Goal: Task Accomplishment & Management: Complete application form

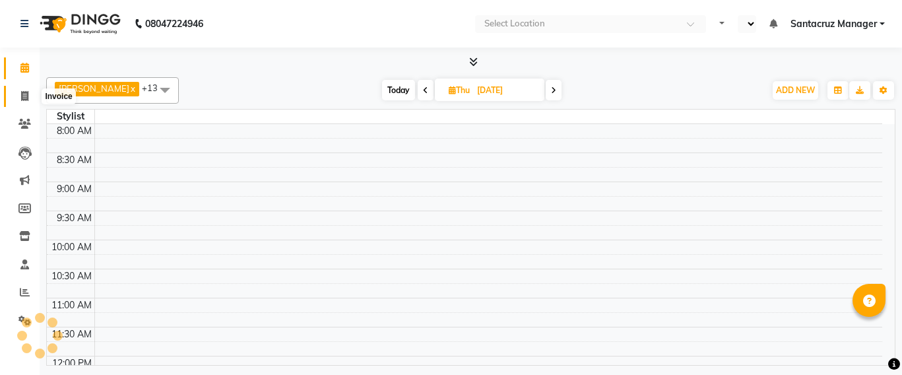
click at [22, 96] on icon at bounding box center [24, 96] width 7 height 10
select select "service"
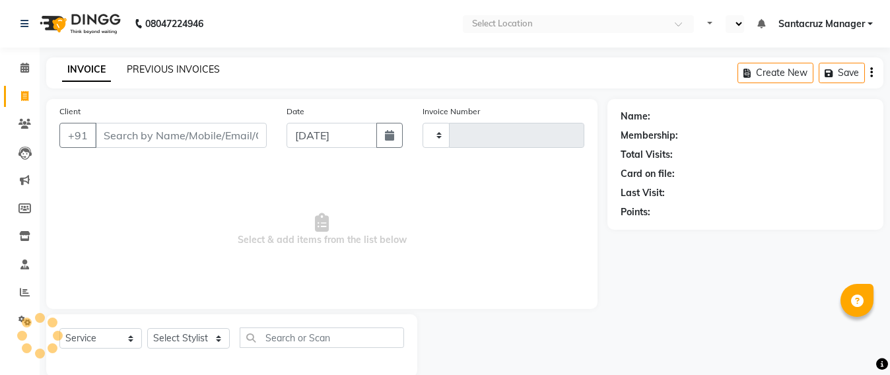
click at [154, 65] on link "PREVIOUS INVOICES" at bounding box center [173, 69] width 93 height 12
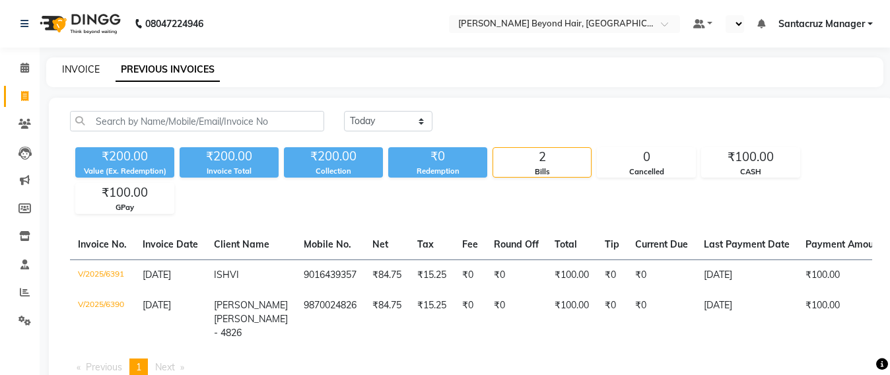
click at [80, 65] on link "INVOICE" at bounding box center [81, 69] width 38 height 12
select select "service"
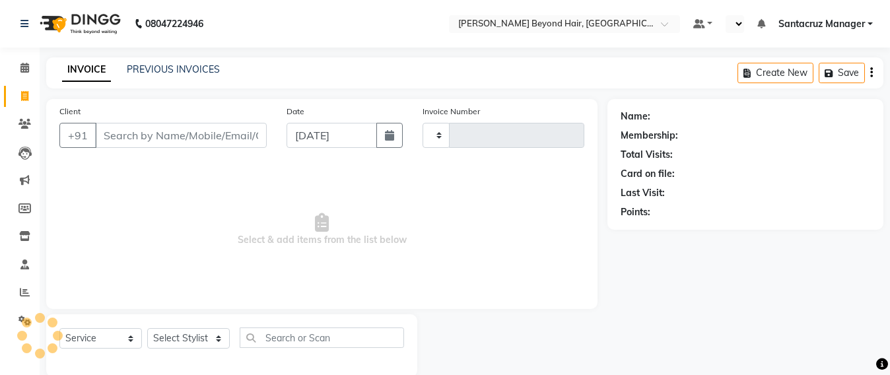
scroll to position [22, 0]
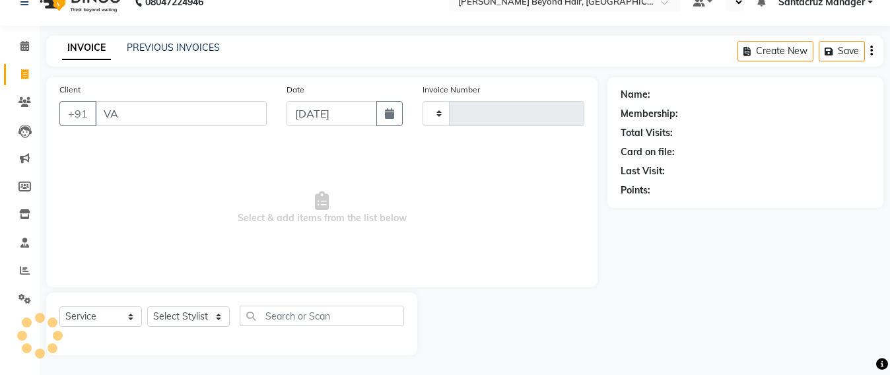
type input "VAE"
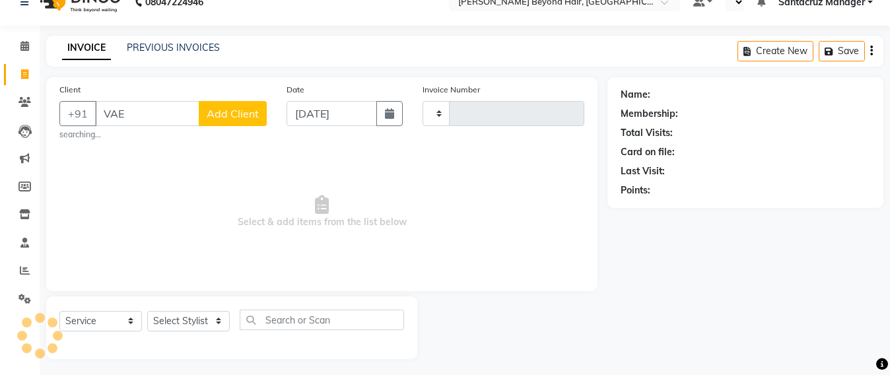
type input "6392"
type input "VA"
select select "6357"
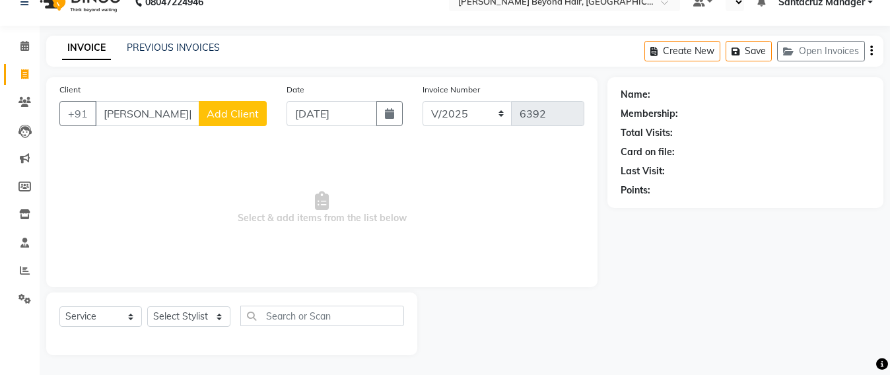
type input "[PERSON_NAME][DATE]"
click at [185, 321] on select "Select Stylist Admin [PERSON_NAME] Sankat [PERSON_NAME] [PERSON_NAME] [PERSON_N…" at bounding box center [188, 316] width 83 height 20
select select "47842"
click at [147, 306] on select "Select Stylist Admin [PERSON_NAME] Sankat [PERSON_NAME] [PERSON_NAME] [PERSON_N…" at bounding box center [188, 316] width 83 height 20
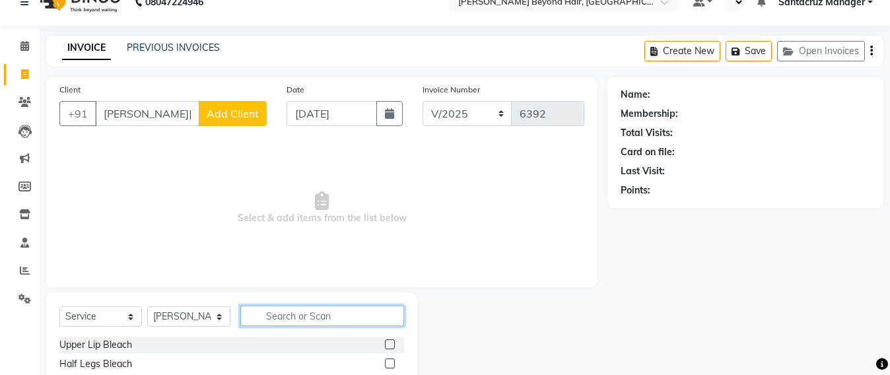
click at [279, 312] on input "text" at bounding box center [322, 316] width 164 height 20
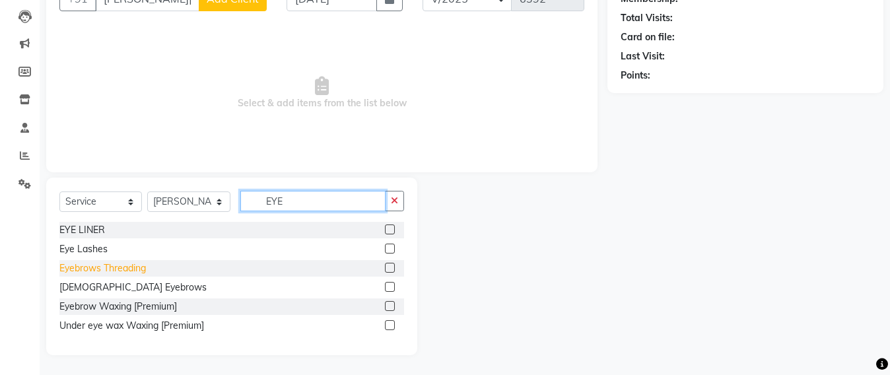
type input "EYE"
click at [90, 269] on div "Eyebrows Threading" at bounding box center [102, 268] width 86 height 14
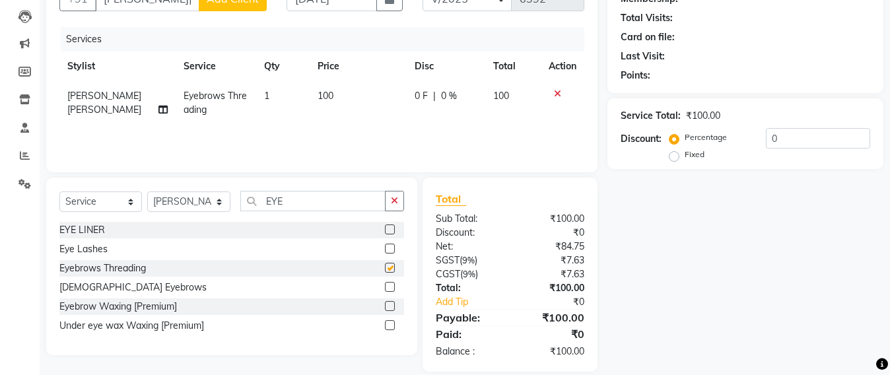
checkbox input "false"
click at [307, 201] on input "EYE" at bounding box center [312, 201] width 145 height 20
type input "E"
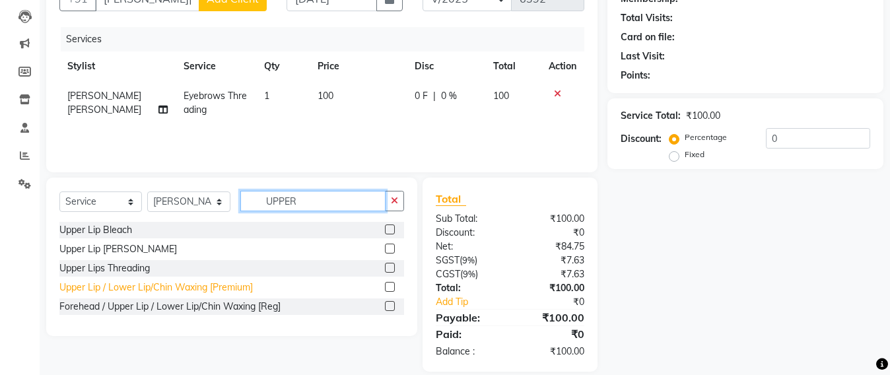
type input "UPPER"
click at [196, 291] on div "Upper Lip / Lower Lip/Chin Waxing [Premium]" at bounding box center [155, 288] width 193 height 14
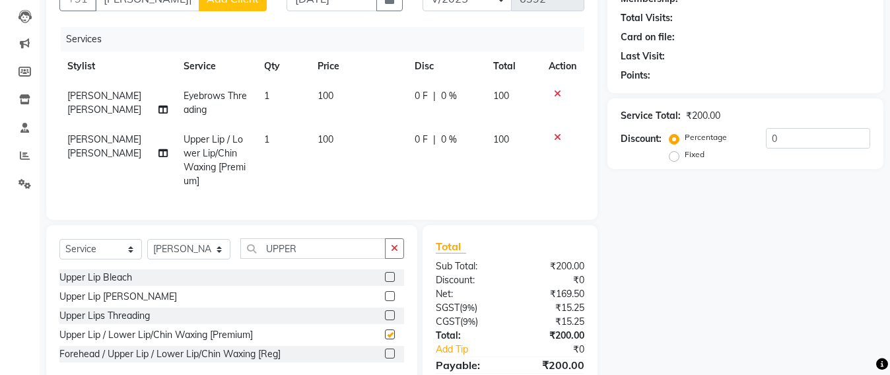
checkbox input "false"
click at [183, 259] on select "Select Stylist Admin [PERSON_NAME] Sankat [PERSON_NAME] [PERSON_NAME] [PERSON_N…" at bounding box center [188, 249] width 83 height 20
select select "47916"
click at [147, 251] on select "Select Stylist Admin [PERSON_NAME] Sankat [PERSON_NAME] [PERSON_NAME] [PERSON_N…" at bounding box center [188, 249] width 83 height 20
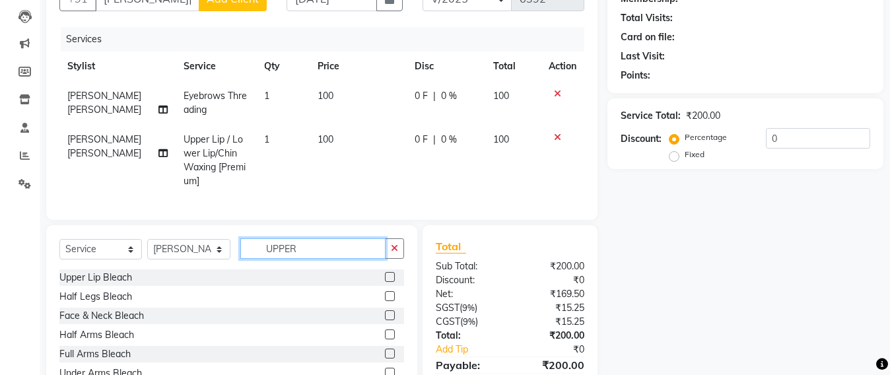
click at [310, 259] on input "UPPER" at bounding box center [312, 248] width 145 height 20
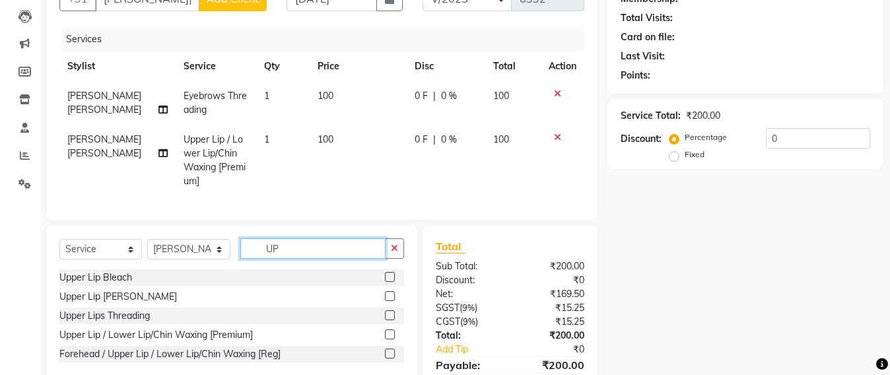
type input "U"
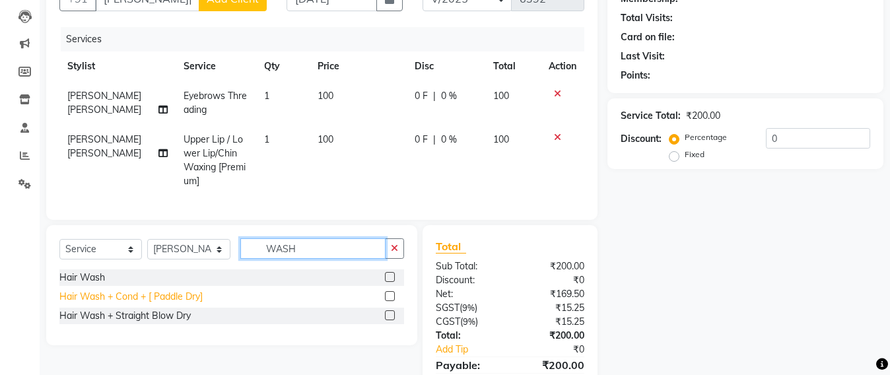
type input "WASH"
click at [137, 304] on div "Hair Wash + Cond + [ Paddle Dry]" at bounding box center [130, 297] width 143 height 14
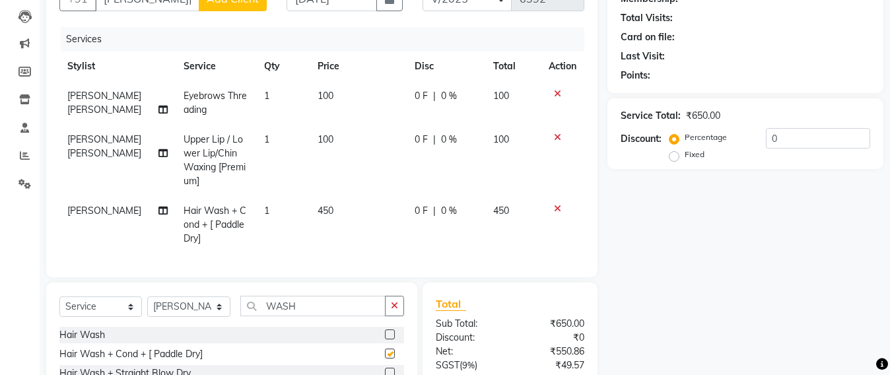
checkbox input "false"
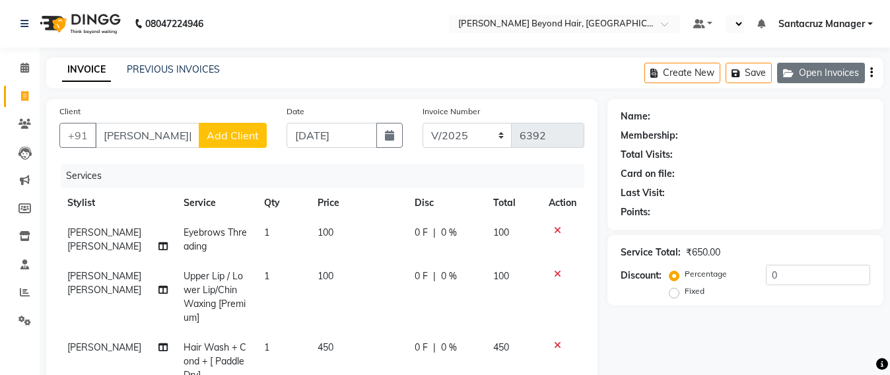
click at [836, 77] on button "Open Invoices" at bounding box center [821, 73] width 88 height 20
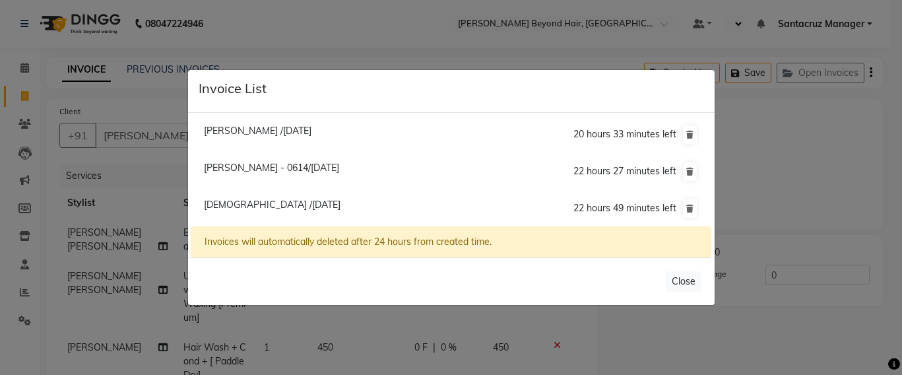
click at [376, 44] on ngb-modal-window "Invoice List [PERSON_NAME] /[DATE] 20 hours 33 minutes left [GEOGRAPHIC_DATA] -…" at bounding box center [451, 187] width 902 height 375
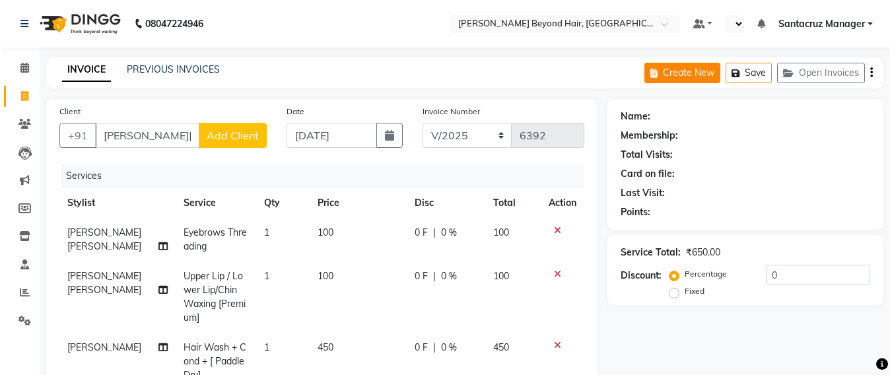
click at [687, 76] on button "Create New" at bounding box center [682, 73] width 76 height 20
select select "service"
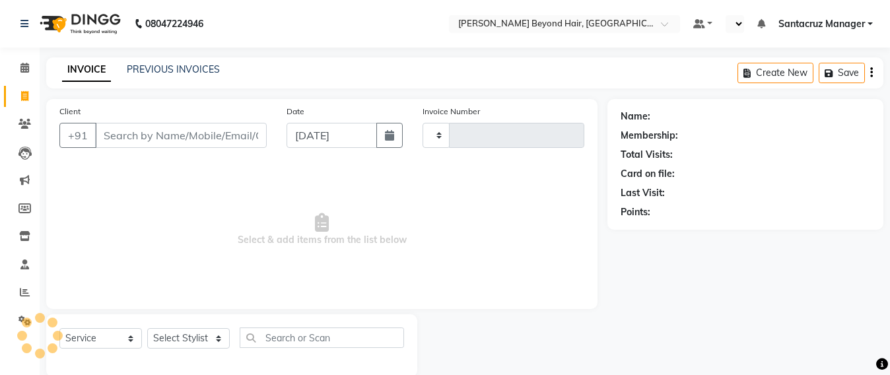
scroll to position [22, 0]
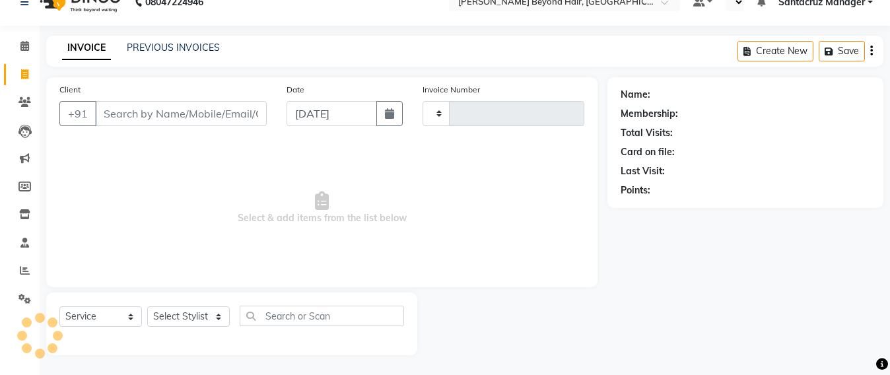
type input "6392"
select select "6357"
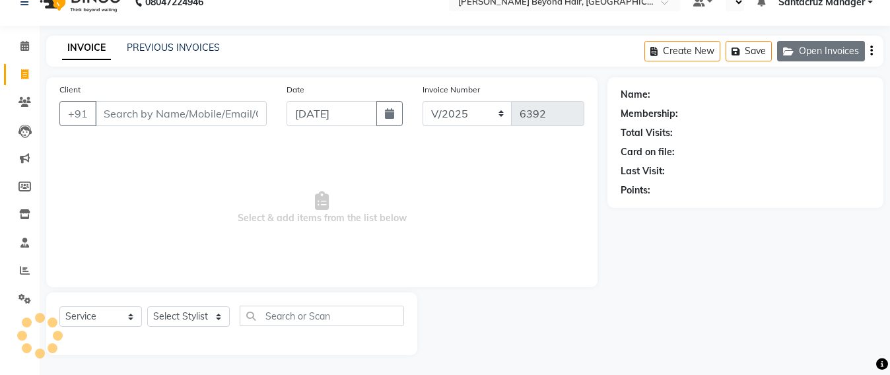
click at [831, 45] on button "Open Invoices" at bounding box center [821, 51] width 88 height 20
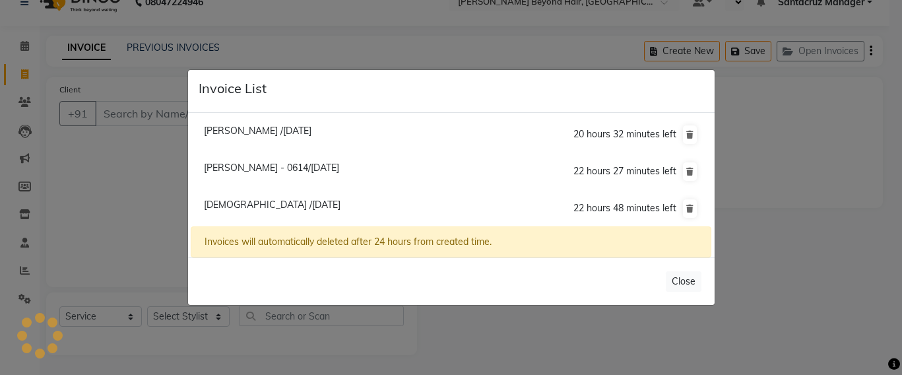
click at [326, 22] on ngb-modal-window "Invoice List [PERSON_NAME] /[DATE] 20 hours 32 minutes left [GEOGRAPHIC_DATA] -…" at bounding box center [451, 187] width 902 height 375
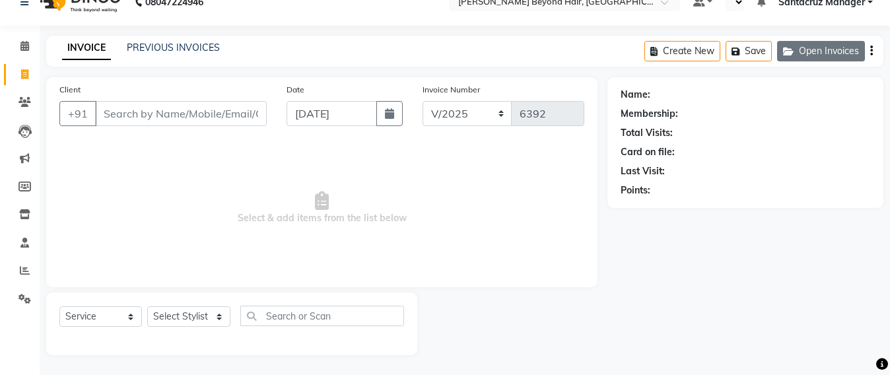
click at [824, 50] on button "Open Invoices" at bounding box center [821, 51] width 88 height 20
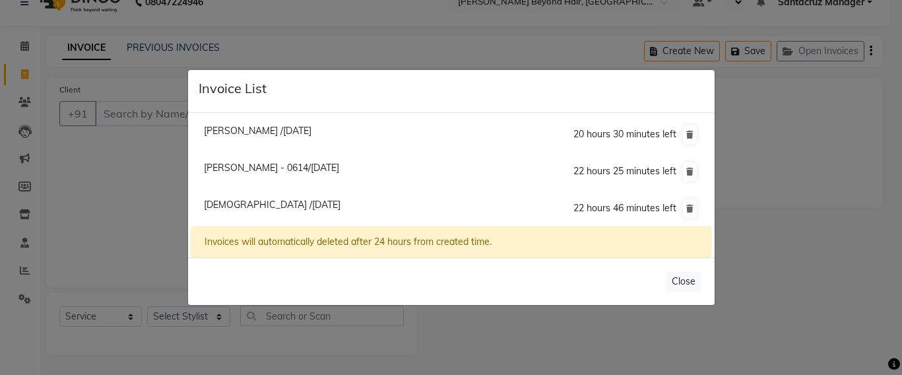
click at [133, 183] on ngb-modal-window "Invoice List [PERSON_NAME] /[DATE] 20 hours 30 minutes left [GEOGRAPHIC_DATA] -…" at bounding box center [451, 187] width 902 height 375
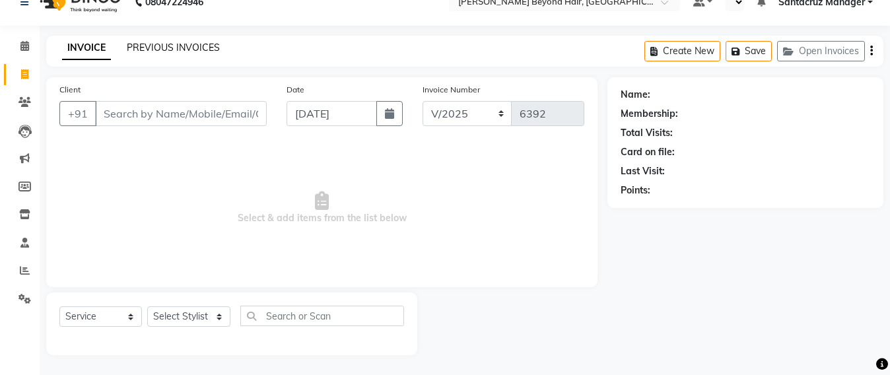
click at [147, 44] on link "PREVIOUS INVOICES" at bounding box center [173, 48] width 93 height 12
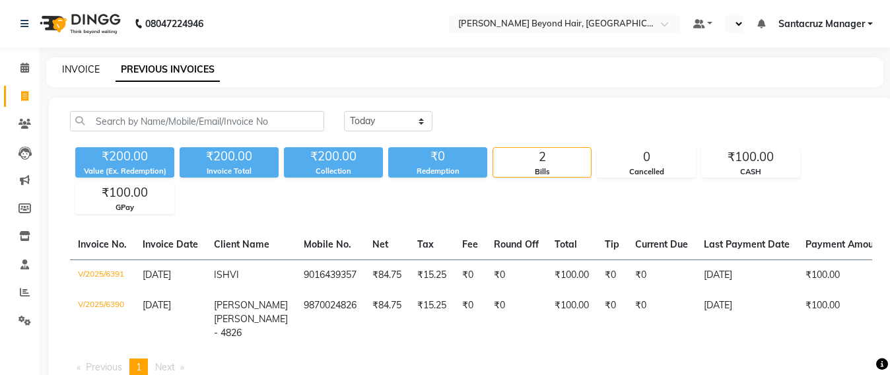
click at [81, 69] on link "INVOICE" at bounding box center [81, 69] width 38 height 12
select select "service"
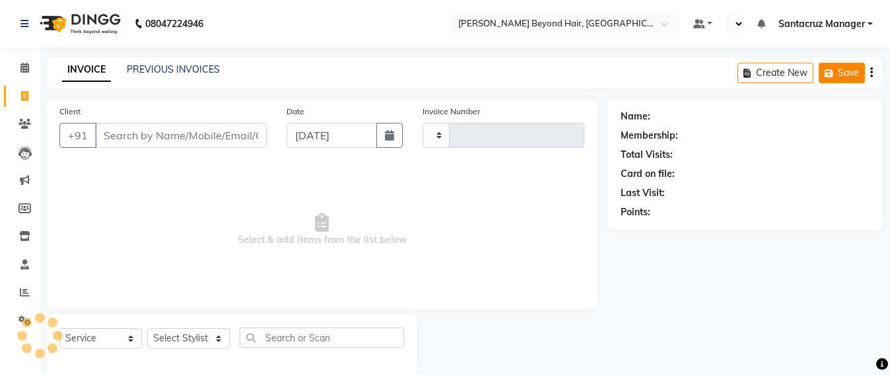
scroll to position [22, 0]
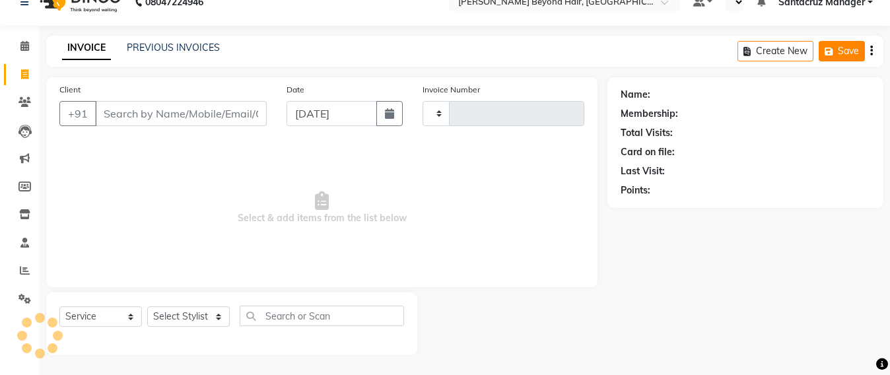
click at [855, 46] on button "Save" at bounding box center [841, 51] width 46 height 20
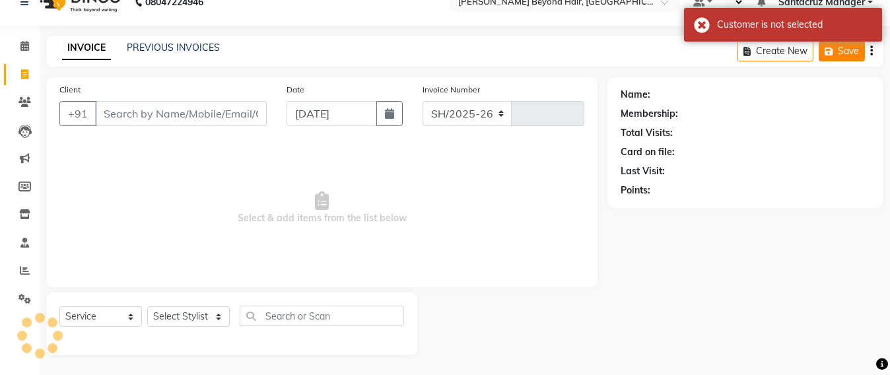
select select "6357"
type input "6392"
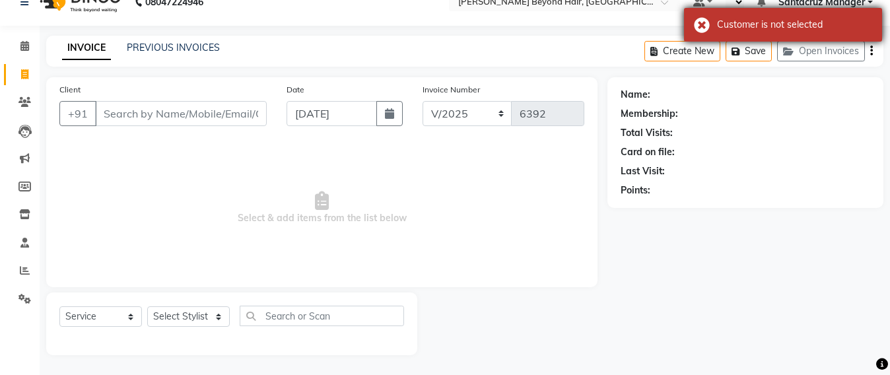
click at [697, 20] on div "Customer is not selected" at bounding box center [783, 25] width 198 height 34
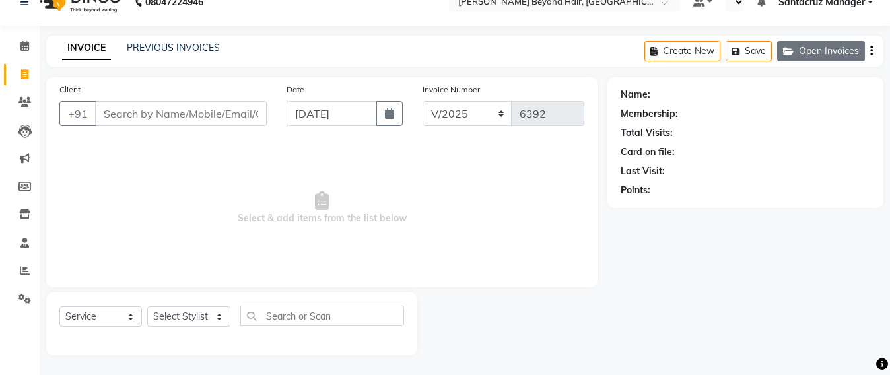
click at [819, 54] on button "Open Invoices" at bounding box center [821, 51] width 88 height 20
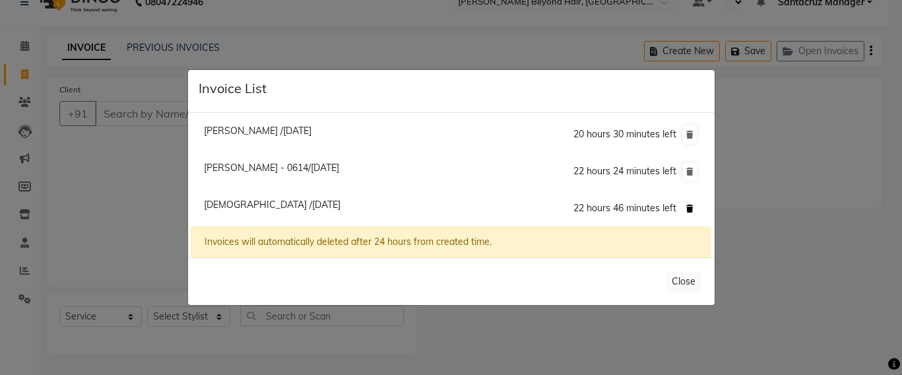
click at [689, 209] on icon at bounding box center [689, 209] width 7 height 8
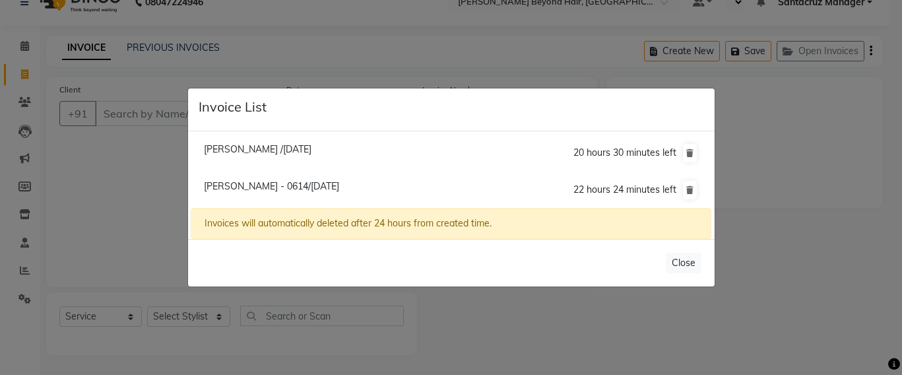
click at [130, 115] on ngb-modal-window "Invoice List [PERSON_NAME] /[DATE] 20 hours 30 minutes left [GEOGRAPHIC_DATA] -…" at bounding box center [451, 187] width 902 height 375
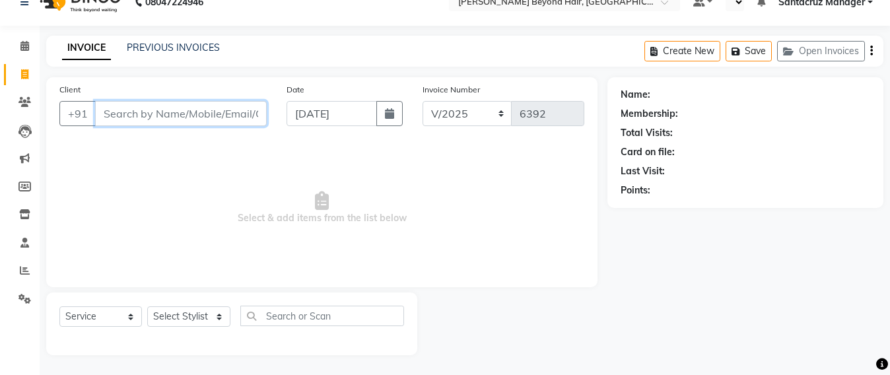
click at [130, 113] on input "Client" at bounding box center [181, 113] width 172 height 25
type input "V"
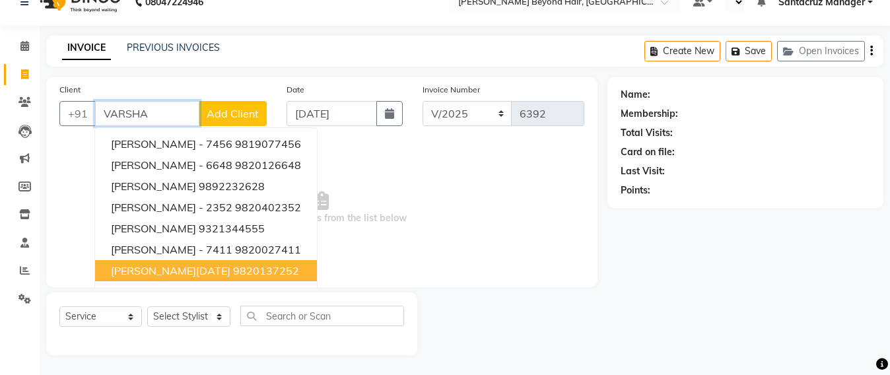
click at [233, 269] on ngb-highlight "9820137252" at bounding box center [266, 270] width 66 height 13
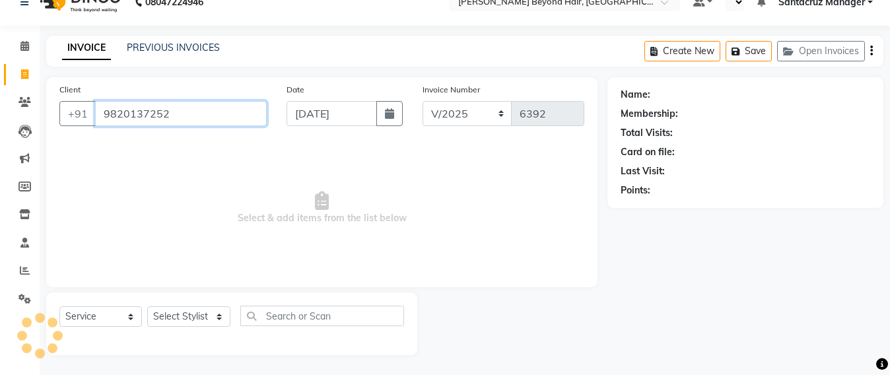
type input "9820137252"
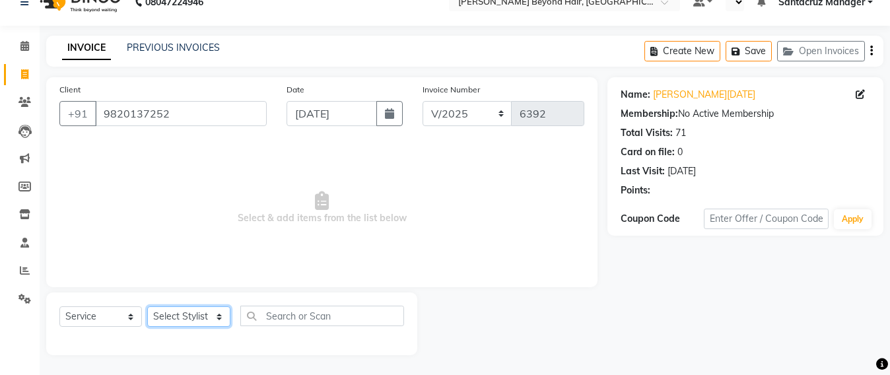
drag, startPoint x: 174, startPoint y: 317, endPoint x: 175, endPoint y: 307, distance: 9.9
click at [174, 317] on select "Select Stylist Admin [PERSON_NAME] Sankat [PERSON_NAME] [PERSON_NAME] [PERSON_N…" at bounding box center [188, 316] width 83 height 20
select select "47842"
click at [147, 306] on select "Select Stylist Admin [PERSON_NAME] Sankat [PERSON_NAME] [PERSON_NAME] [PERSON_N…" at bounding box center [188, 316] width 83 height 20
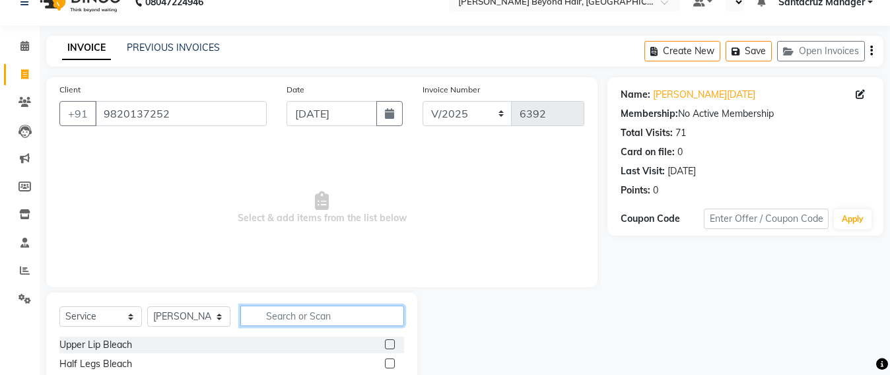
click at [293, 313] on input "text" at bounding box center [322, 316] width 164 height 20
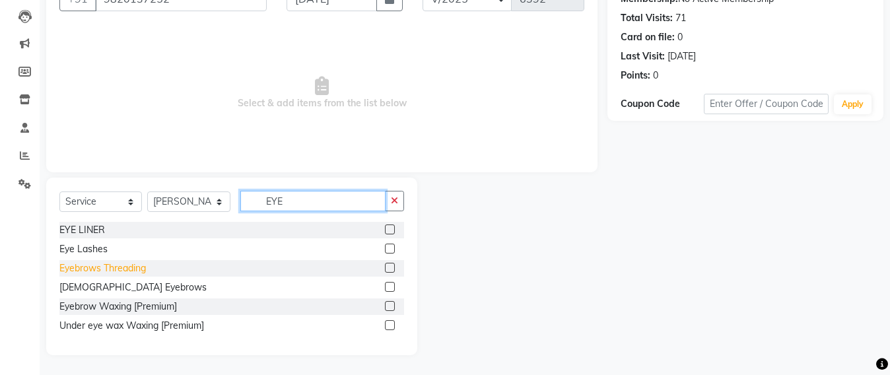
type input "EYE"
click at [74, 266] on div "Eyebrows Threading" at bounding box center [102, 268] width 86 height 14
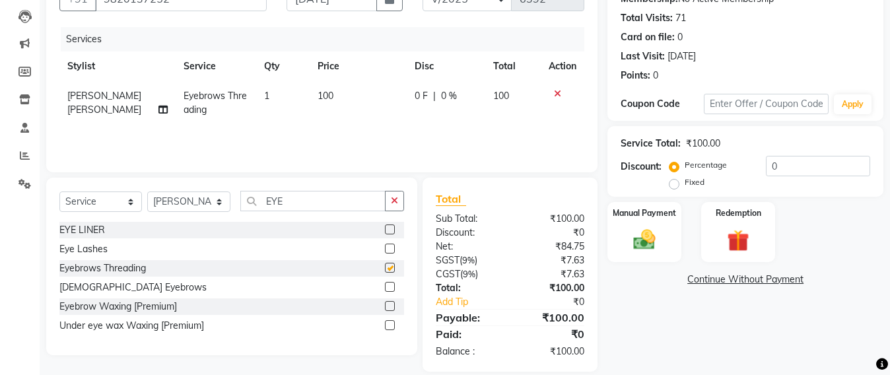
checkbox input "false"
click at [312, 200] on input "EYE" at bounding box center [312, 201] width 145 height 20
type input "E"
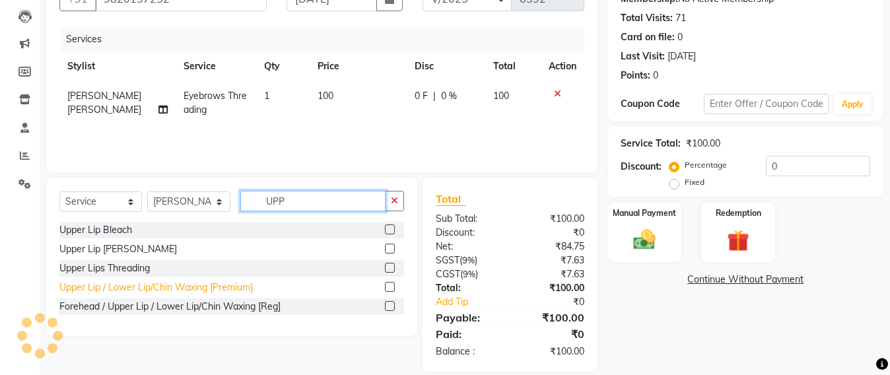
type input "UPP"
click at [148, 292] on div "Upper Lip / Lower Lip/Chin Waxing [Premium]" at bounding box center [155, 288] width 193 height 14
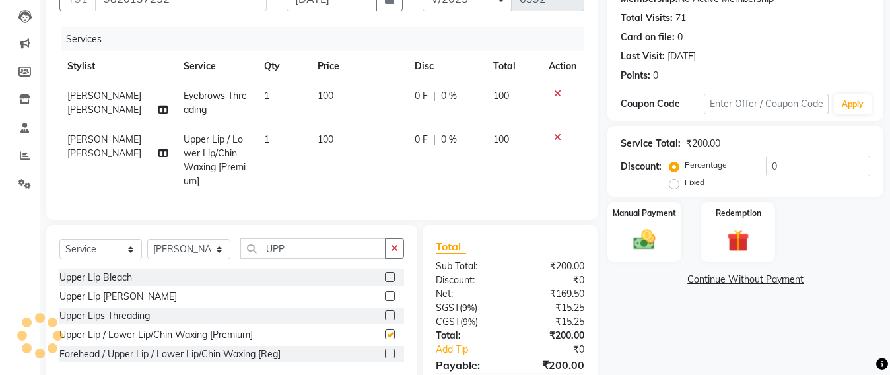
checkbox input "false"
click at [171, 257] on select "Select Stylist Admin [PERSON_NAME] Sankat [PERSON_NAME] [PERSON_NAME] [PERSON_N…" at bounding box center [188, 249] width 83 height 20
select select "47916"
click at [147, 251] on select "Select Stylist Admin [PERSON_NAME] Sankat [PERSON_NAME] [PERSON_NAME] [PERSON_N…" at bounding box center [188, 249] width 83 height 20
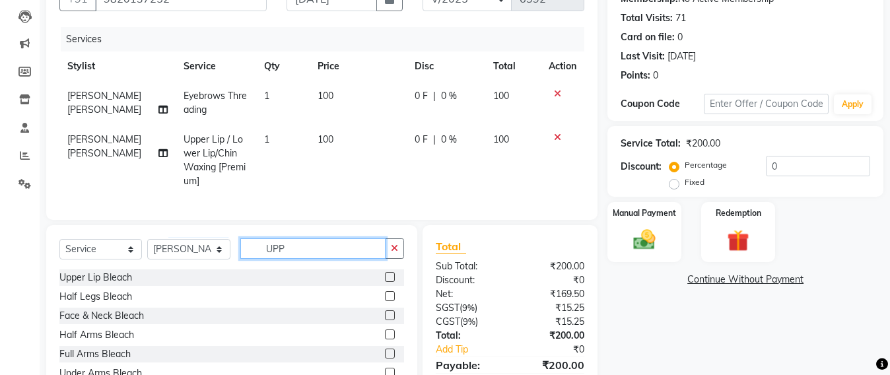
click at [296, 259] on input "UPP" at bounding box center [312, 248] width 145 height 20
type input "U"
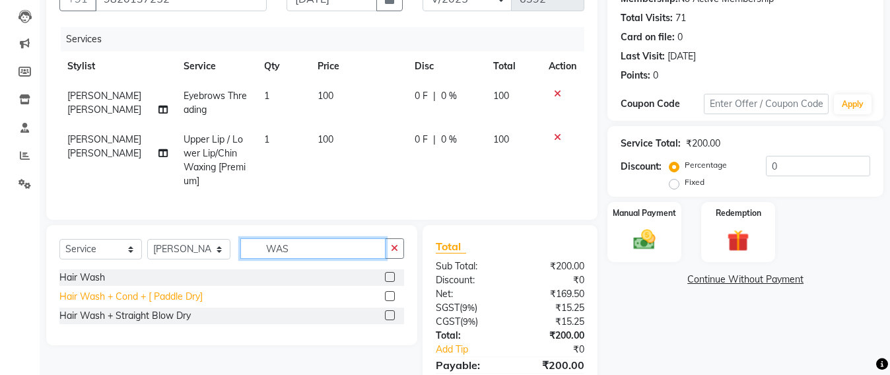
type input "WAS"
click at [114, 304] on div "Hair Wash + Cond + [ Paddle Dry]" at bounding box center [130, 297] width 143 height 14
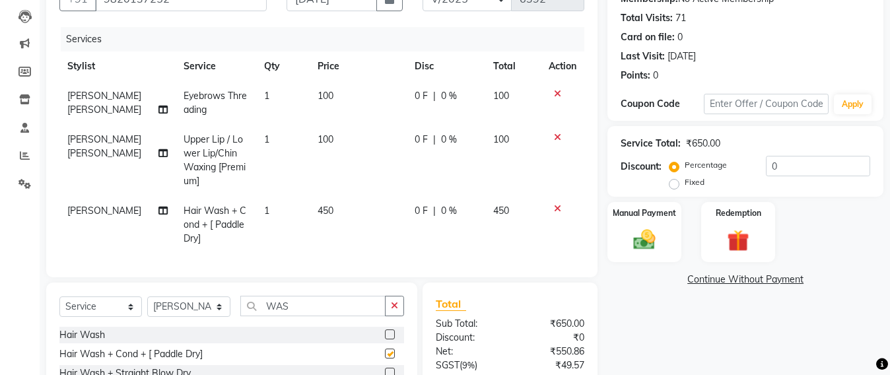
checkbox input "false"
click at [323, 207] on span "450" at bounding box center [325, 211] width 16 height 12
select select "47916"
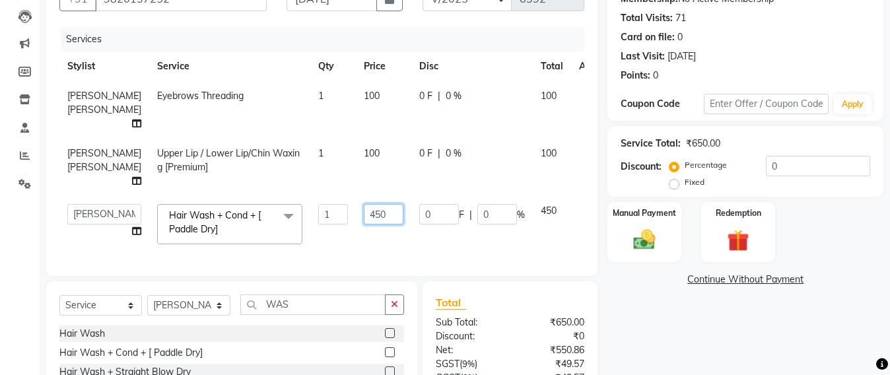
click at [364, 224] on input "450" at bounding box center [384, 214] width 40 height 20
type input "400"
click at [166, 343] on div "Select Service Product Membership Package Voucher Prepaid Gift Card Select Styl…" at bounding box center [231, 341] width 371 height 120
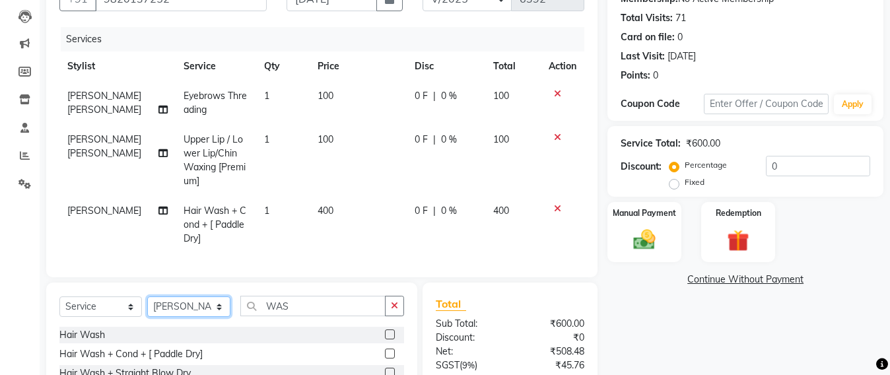
select select "47842"
click at [147, 309] on select "Select Stylist Admin [PERSON_NAME] Sankat [PERSON_NAME] [PERSON_NAME] [PERSON_N…" at bounding box center [188, 306] width 83 height 20
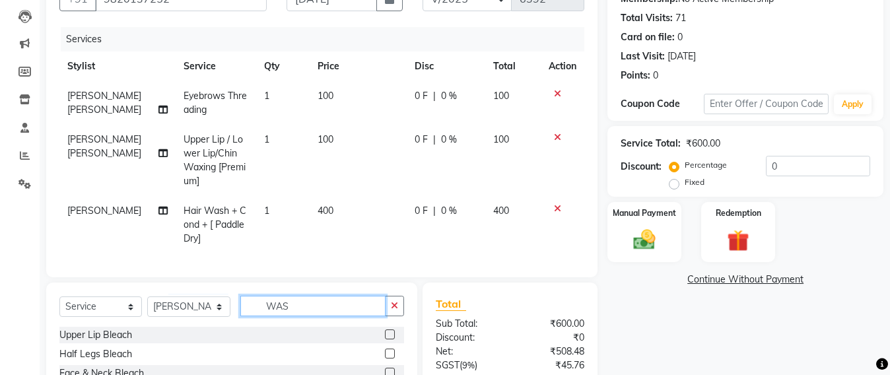
click at [305, 316] on input "WAS" at bounding box center [312, 306] width 145 height 20
type input "W"
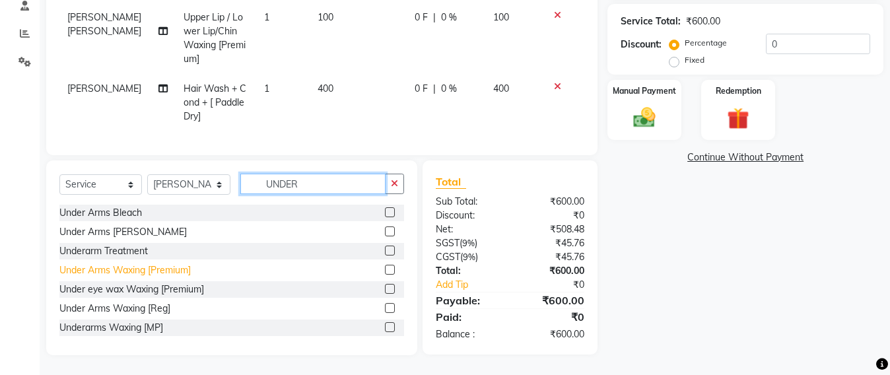
type input "UNDER"
click at [116, 263] on div "Under Arms Waxing [Premium]" at bounding box center [124, 270] width 131 height 14
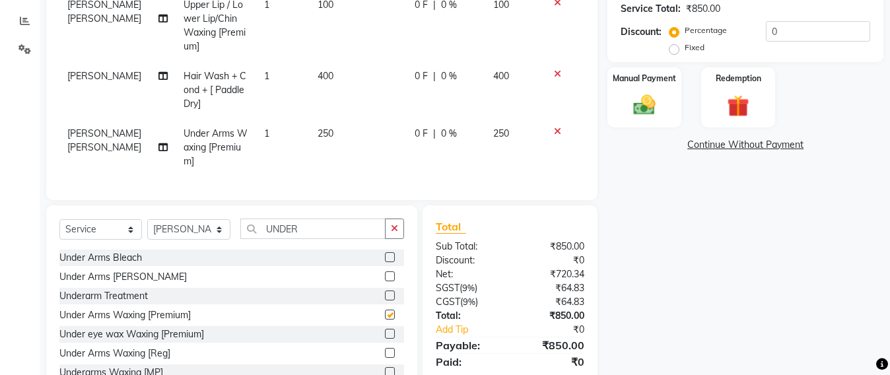
checkbox input "false"
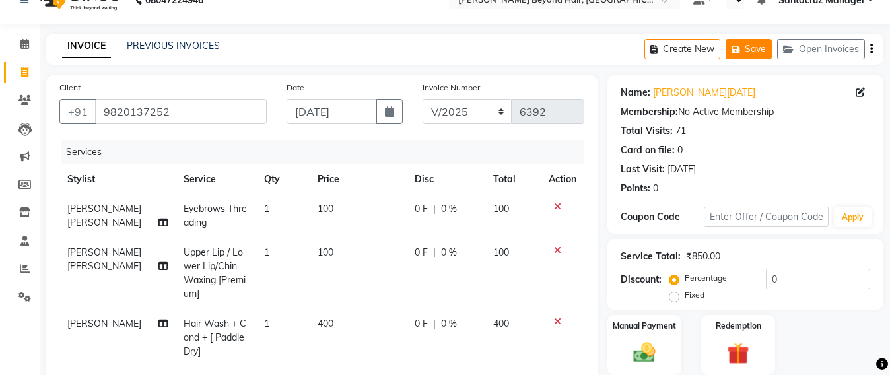
click at [748, 40] on button "Save" at bounding box center [748, 49] width 46 height 20
click at [193, 269] on span "Upper Lip / Lower Lip/Chin Waxing [Premium]" at bounding box center [214, 272] width 62 height 53
select select "47842"
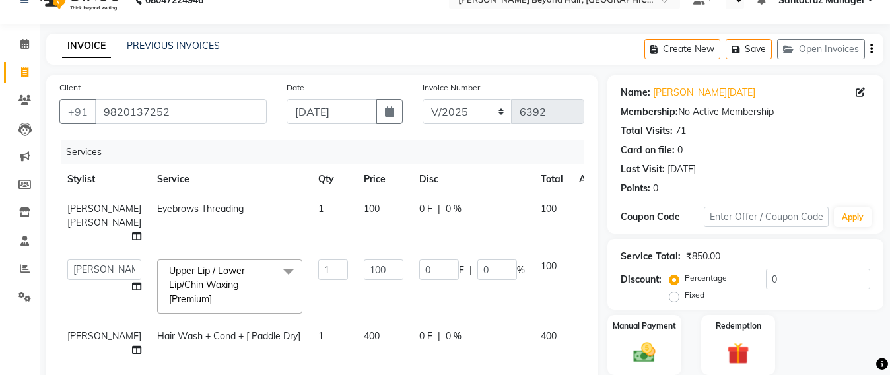
scroll to position [31, 0]
click at [169, 276] on span "Upper Lip / Lower Lip/Chin Waxing [Premium]" at bounding box center [207, 285] width 76 height 40
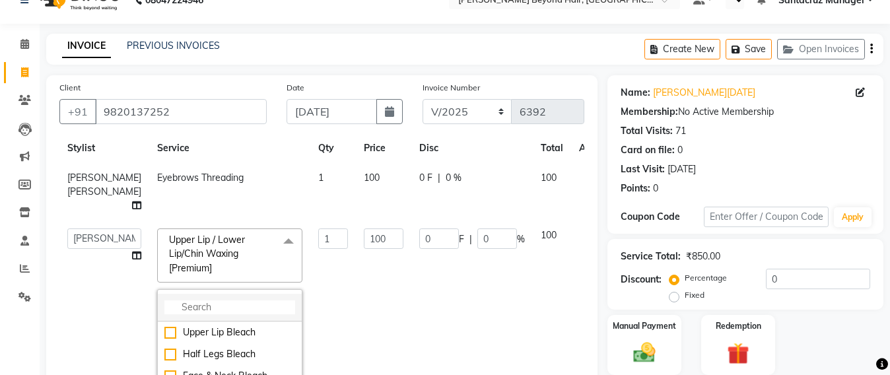
click at [164, 314] on input "multiselect-search" at bounding box center [229, 307] width 131 height 14
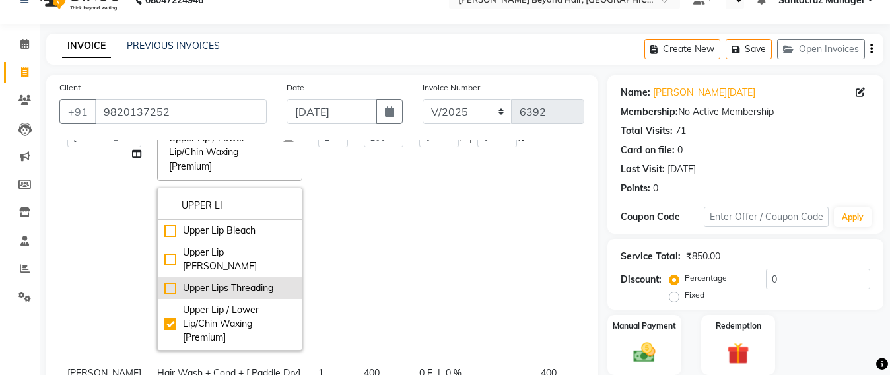
type input "UPPER LI"
click at [198, 281] on div "Upper Lips Threading" at bounding box center [229, 288] width 131 height 14
checkbox input "true"
checkbox input"] "false"
type input "50"
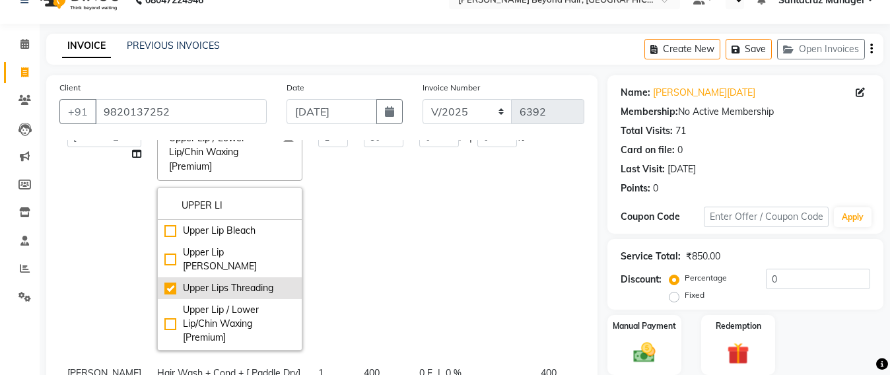
scroll to position [172, 0]
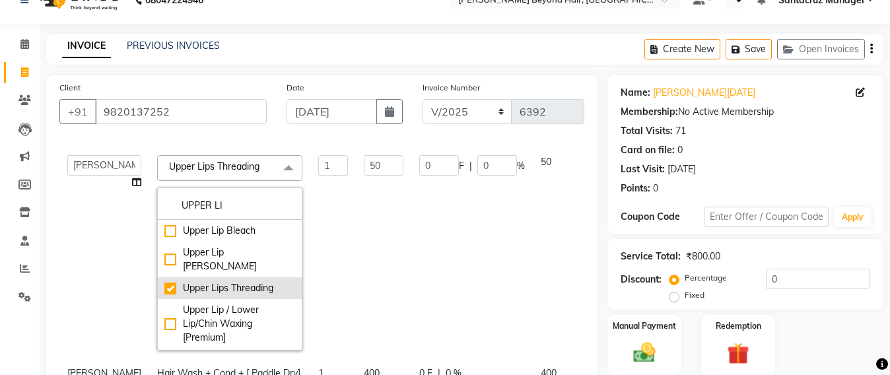
click at [198, 281] on div "Upper Lips Threading" at bounding box center [229, 288] width 131 height 14
checkbox input "false"
type input "0"
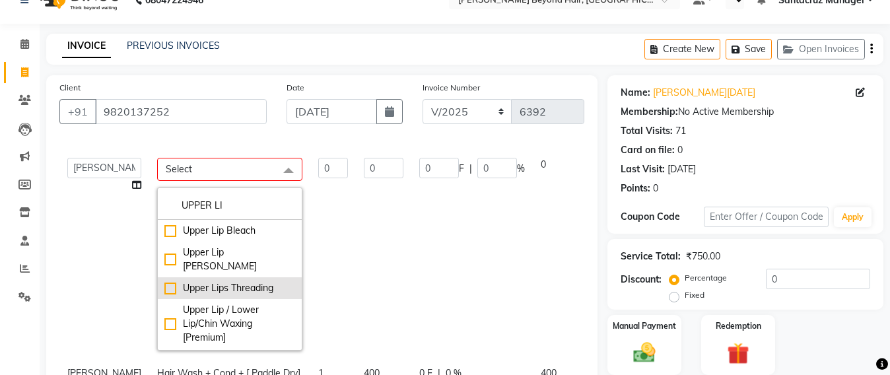
click at [164, 281] on div "Upper Lips Threading" at bounding box center [229, 288] width 131 height 14
checkbox input "true"
type input "1"
type input "50"
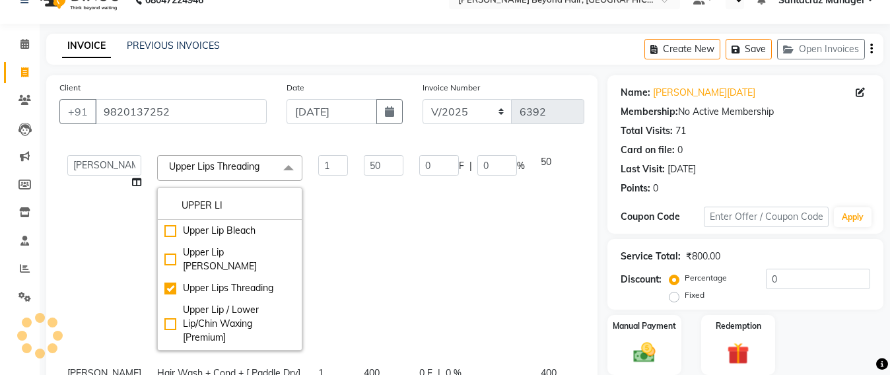
scroll to position [172, 0]
click at [356, 216] on td "50" at bounding box center [383, 252] width 55 height 211
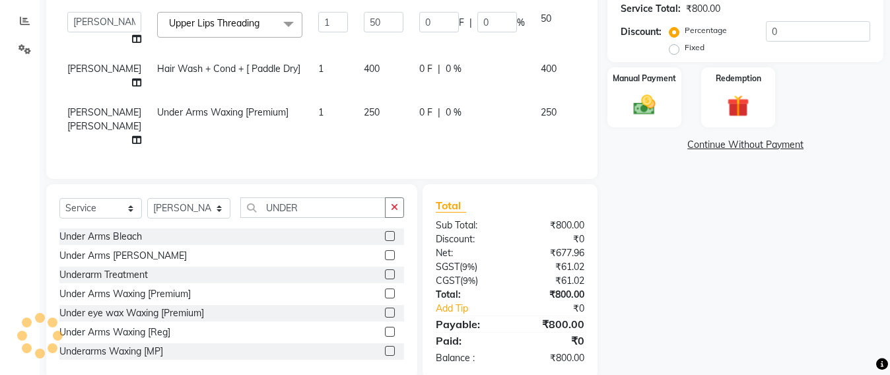
scroll to position [0, 0]
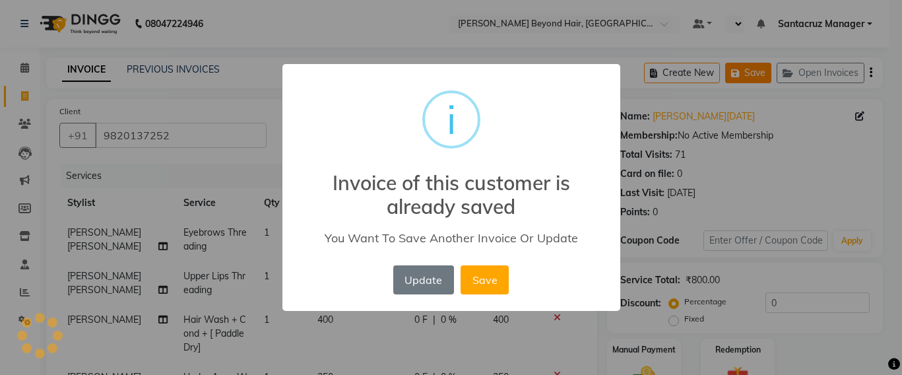
click at [749, 79] on div "× i Invoice of this customer is already saved You Want To Save Another Invoice …" at bounding box center [451, 187] width 902 height 375
click at [422, 277] on div "× i Invoice of this customer is already saved You Want To Save Another Invoice …" at bounding box center [451, 187] width 902 height 375
click at [436, 277] on div "× i Invoice of this customer is already saved You Want To Save Another Invoice …" at bounding box center [451, 187] width 902 height 375
click at [478, 275] on div "× i Invoice of this customer is already saved You Want To Save Another Invoice …" at bounding box center [451, 187] width 902 height 375
click at [423, 277] on button "Update" at bounding box center [423, 279] width 61 height 29
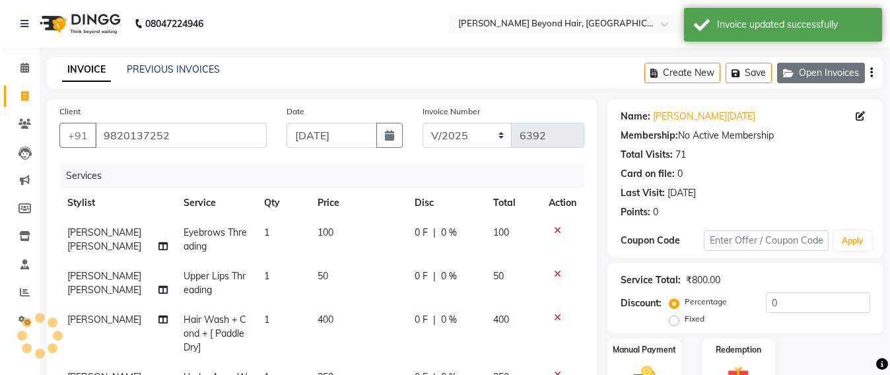
click at [821, 71] on button "Open Invoices" at bounding box center [821, 73] width 88 height 20
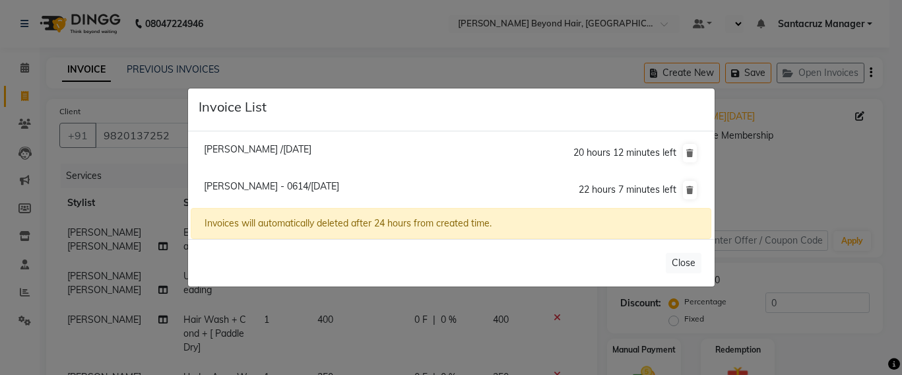
click at [234, 187] on span "[PERSON_NAME] - 0614/[DATE]" at bounding box center [271, 186] width 135 height 12
type input "8788760614"
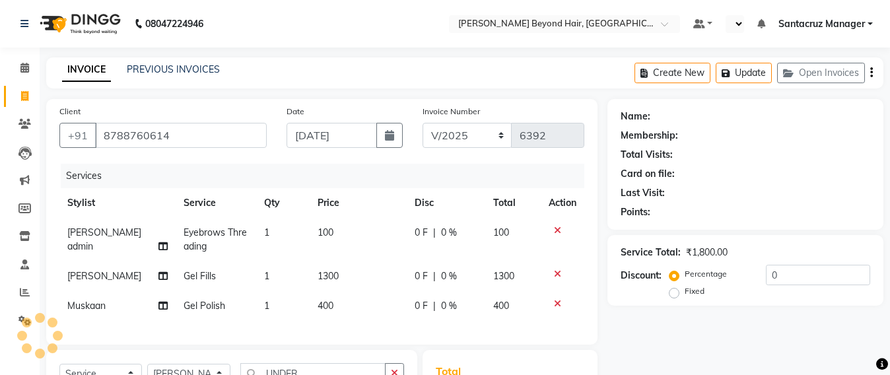
click at [340, 273] on td "1300" at bounding box center [358, 276] width 97 height 30
select select "47907"
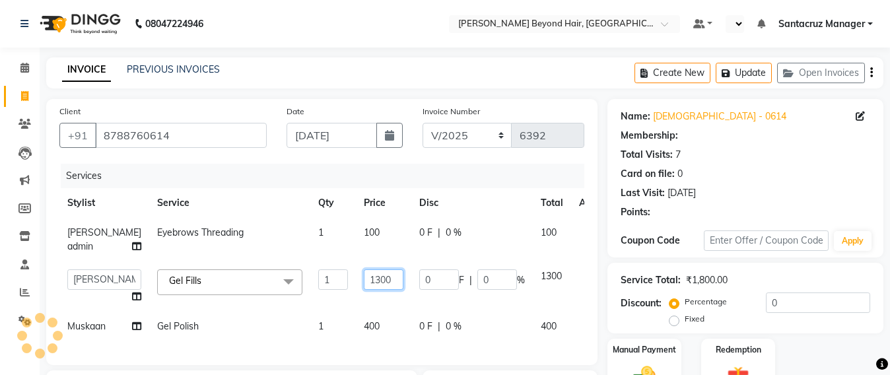
click at [366, 288] on input "1300" at bounding box center [384, 279] width 40 height 20
type input "1"
type input "260"
select select
type input "2600"
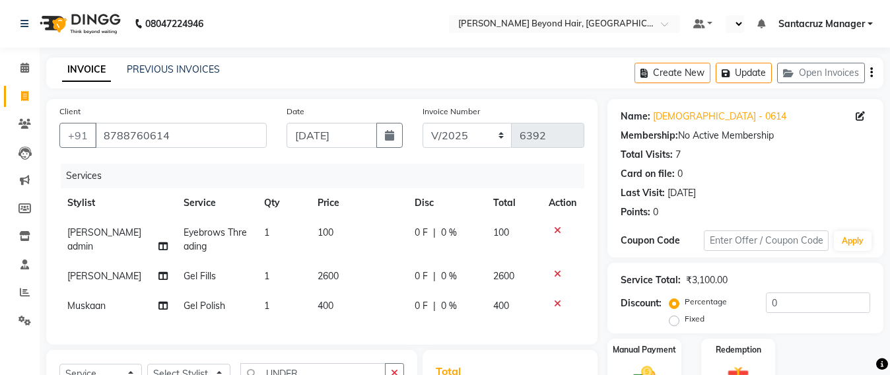
click at [368, 317] on tbody "[PERSON_NAME] admin Eyebrows Threading 1 100 0 F | 0 % 100 [PERSON_NAME] Gel Fi…" at bounding box center [321, 269] width 525 height 103
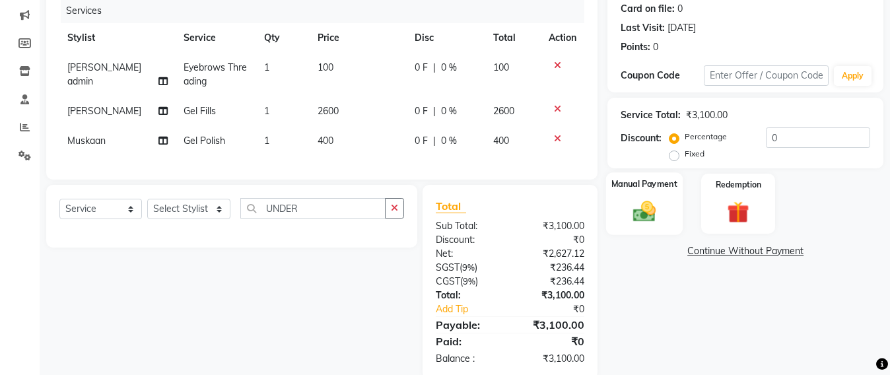
click at [628, 211] on img at bounding box center [644, 211] width 37 height 26
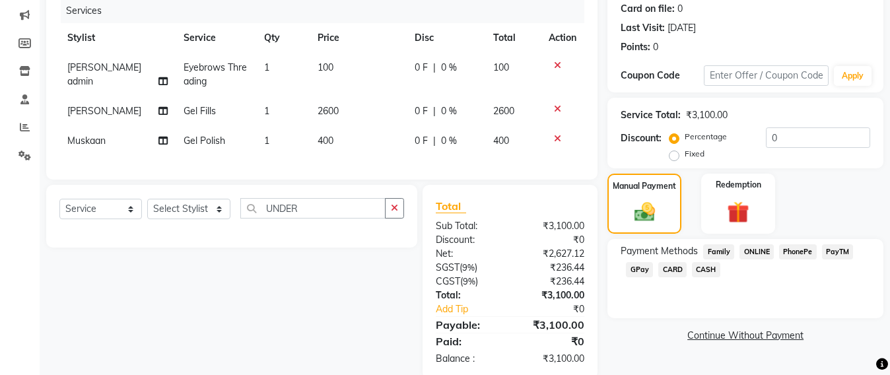
click at [680, 271] on span "CARD" at bounding box center [672, 269] width 28 height 15
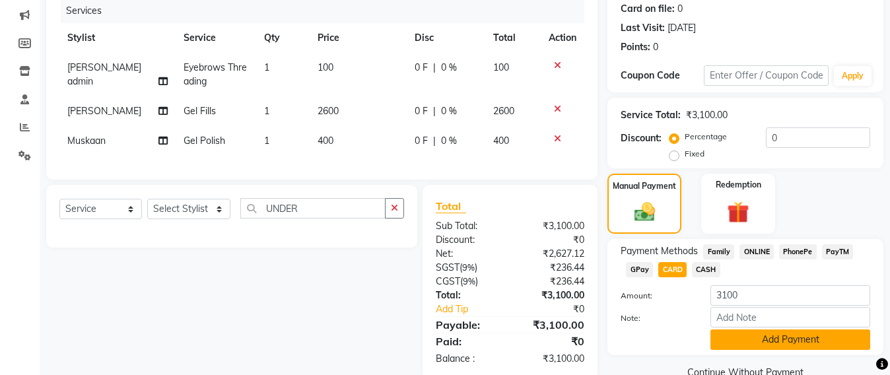
click at [791, 339] on button "Add Payment" at bounding box center [790, 339] width 160 height 20
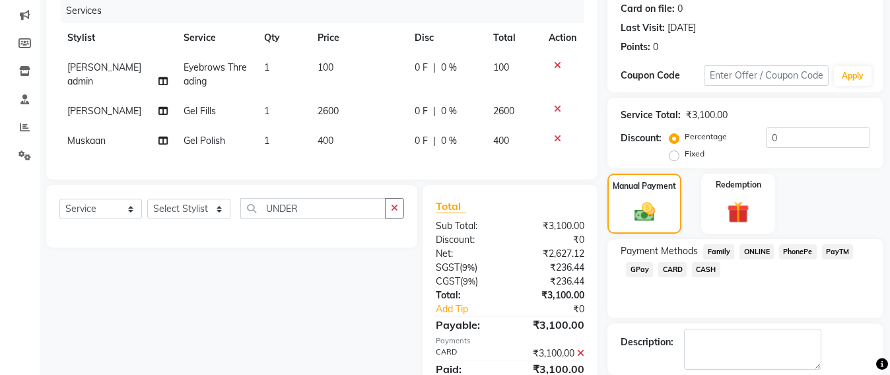
scroll to position [230, 0]
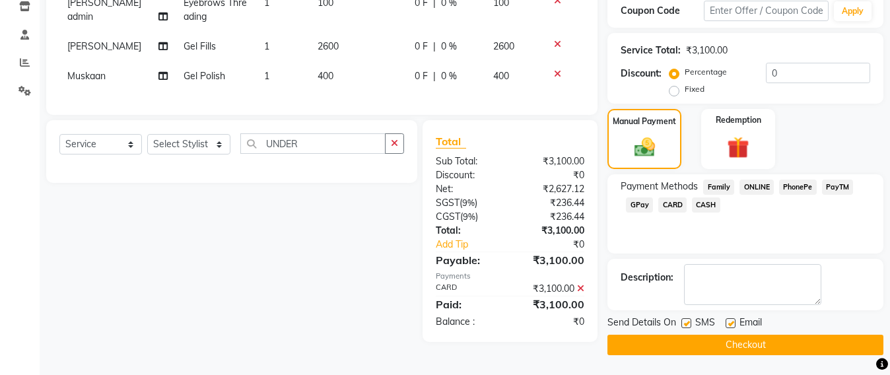
click at [746, 344] on button "Checkout" at bounding box center [745, 345] width 276 height 20
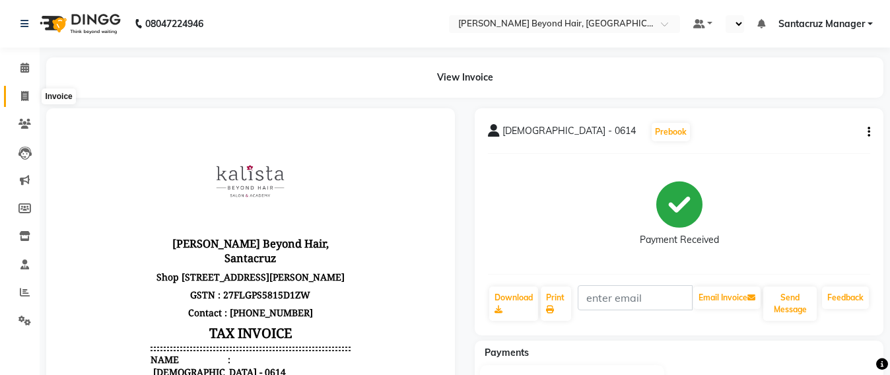
click at [17, 100] on span at bounding box center [24, 96] width 23 height 15
select select "service"
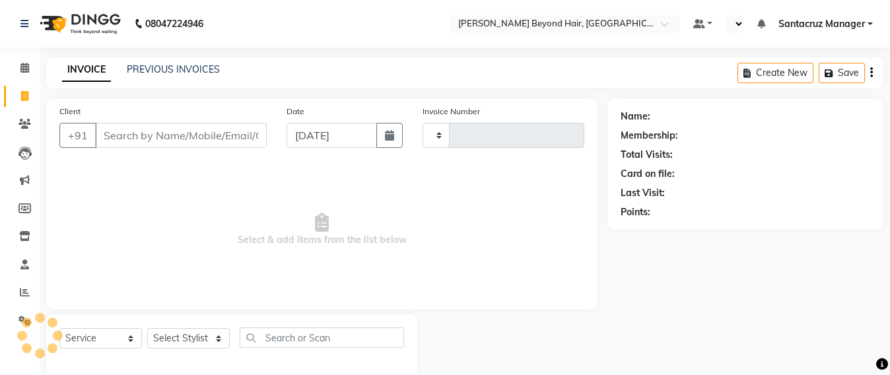
scroll to position [22, 0]
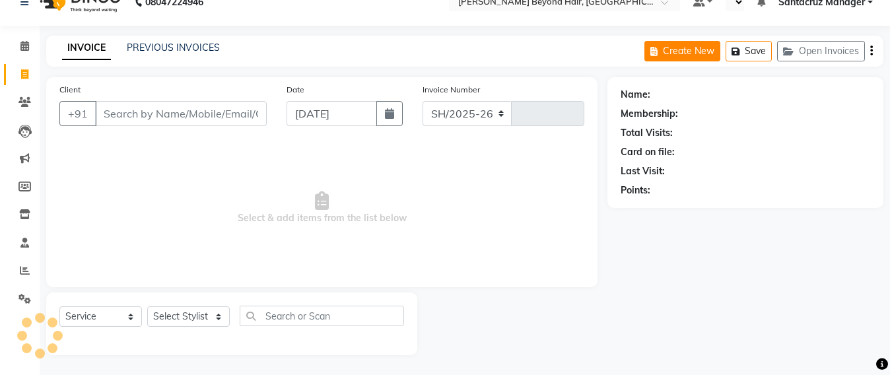
select select "6357"
type input "6393"
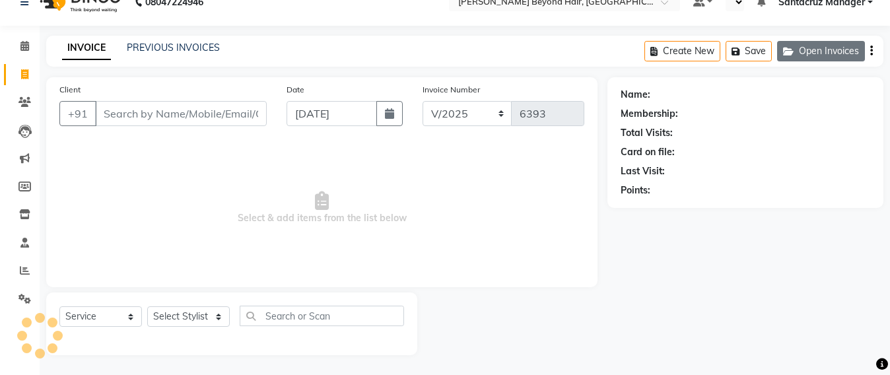
click at [821, 52] on button "Open Invoices" at bounding box center [821, 51] width 88 height 20
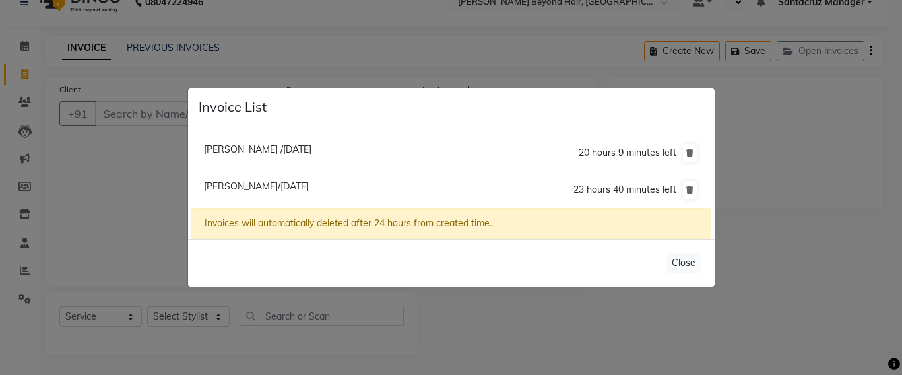
click at [246, 152] on span "[PERSON_NAME] /[DATE]" at bounding box center [258, 149] width 108 height 12
type input "9969413671"
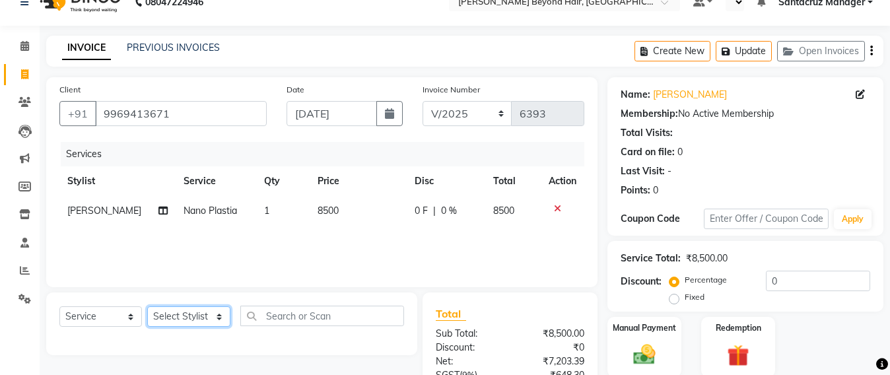
click at [168, 317] on select "Select Stylist Admin [PERSON_NAME] Sankat [PERSON_NAME] [PERSON_NAME] [PERSON_N…" at bounding box center [188, 316] width 83 height 20
select select "48409"
click at [147, 306] on select "Select Stylist Admin [PERSON_NAME] Sankat [PERSON_NAME] [PERSON_NAME] [PERSON_N…" at bounding box center [188, 316] width 83 height 20
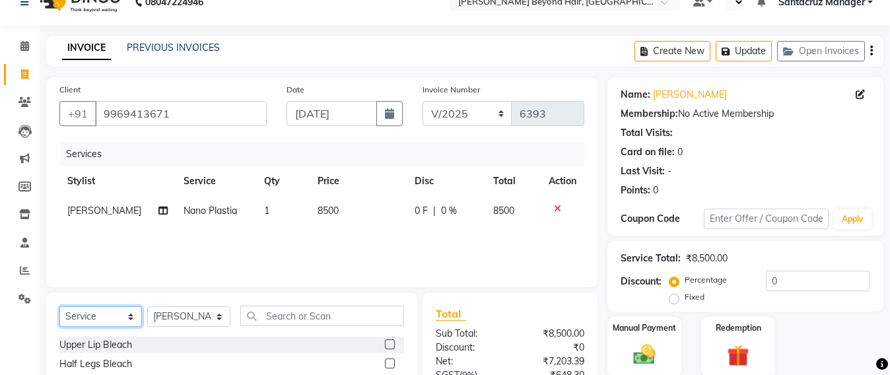
click at [88, 317] on select "Select Service Product Membership Package Voucher Prepaid Gift Card" at bounding box center [100, 316] width 83 height 20
select select "product"
click at [59, 306] on select "Select Service Product Membership Package Voucher Prepaid Gift Card" at bounding box center [100, 316] width 83 height 20
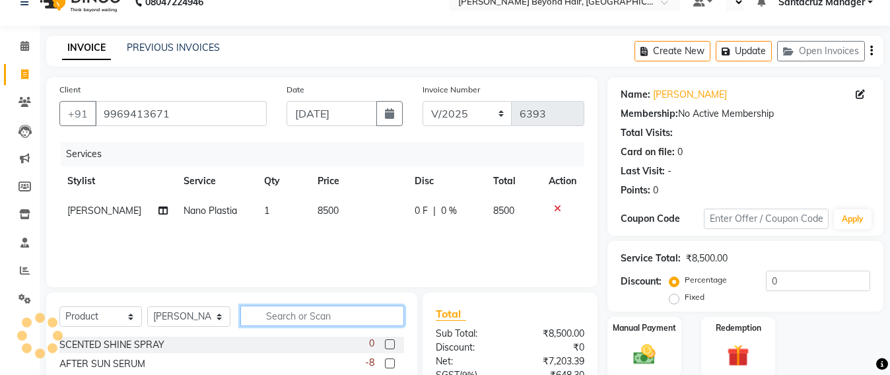
click at [272, 314] on input "text" at bounding box center [322, 316] width 164 height 20
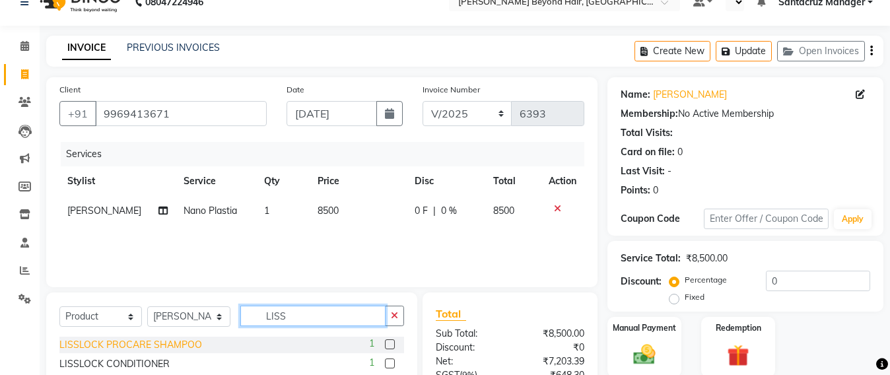
type input "LISS"
click at [160, 346] on div "LISSLOCK PROCARE SHAMPOO" at bounding box center [130, 345] width 143 height 14
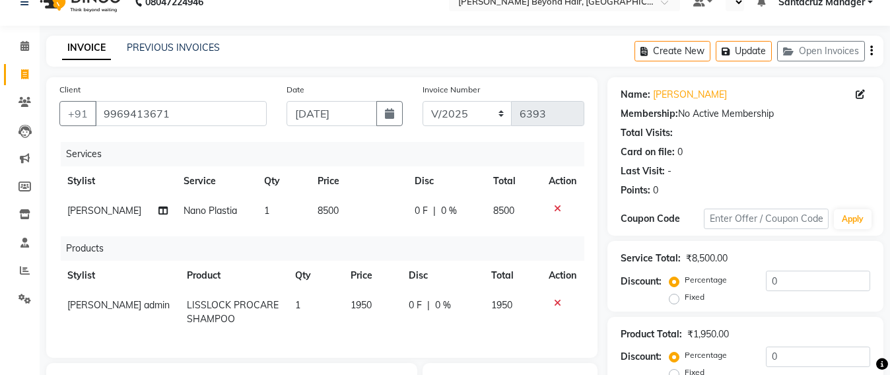
checkbox input "false"
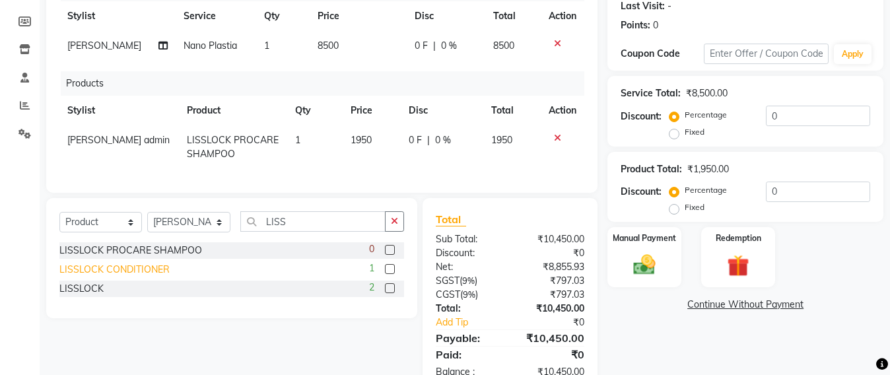
click at [161, 277] on div "LISSLOCK CONDITIONER" at bounding box center [114, 270] width 110 height 14
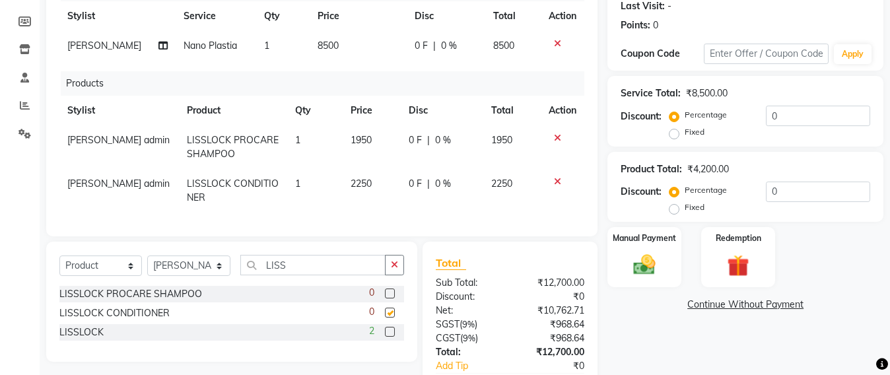
checkbox input "false"
click at [83, 339] on div "LISSLOCK" at bounding box center [81, 332] width 44 height 14
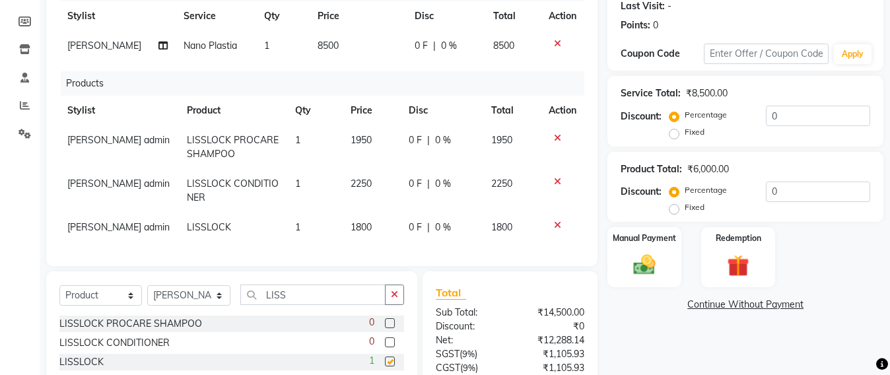
checkbox input "false"
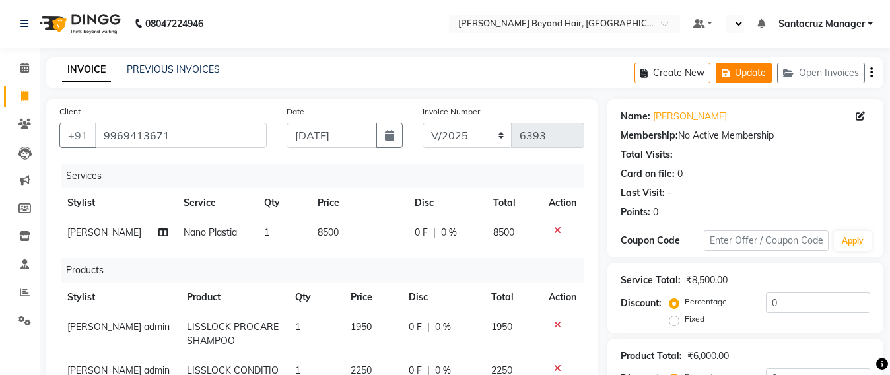
click at [753, 71] on button "Update" at bounding box center [743, 73] width 56 height 20
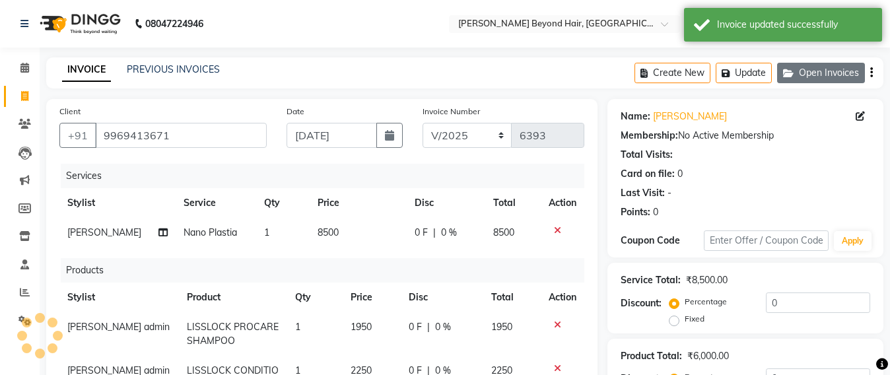
click at [830, 79] on button "Open Invoices" at bounding box center [821, 73] width 88 height 20
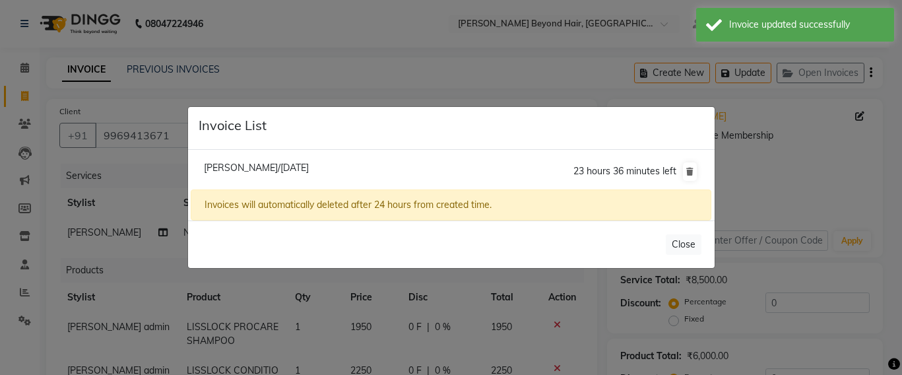
click at [309, 166] on span "[PERSON_NAME]/[DATE]" at bounding box center [256, 168] width 105 height 12
type input "9820137252"
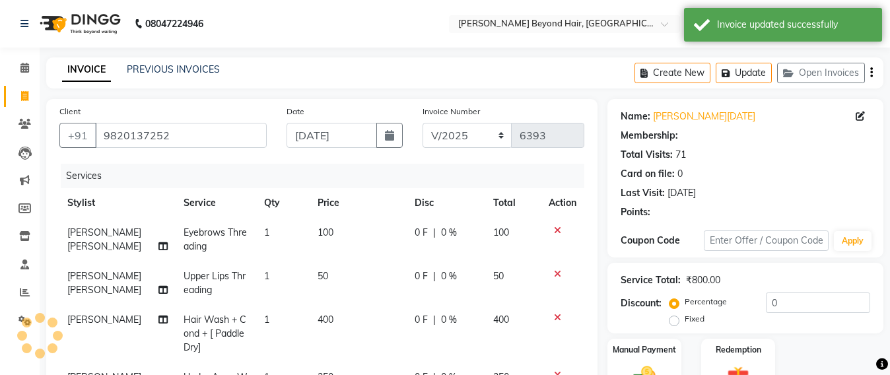
scroll to position [83, 0]
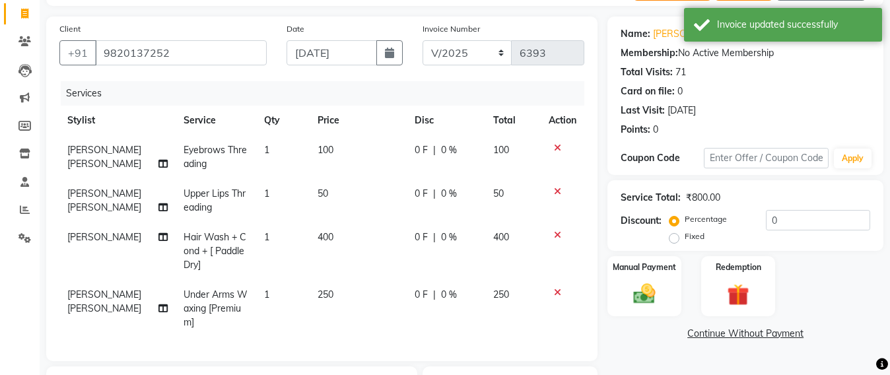
select select "service"
select select
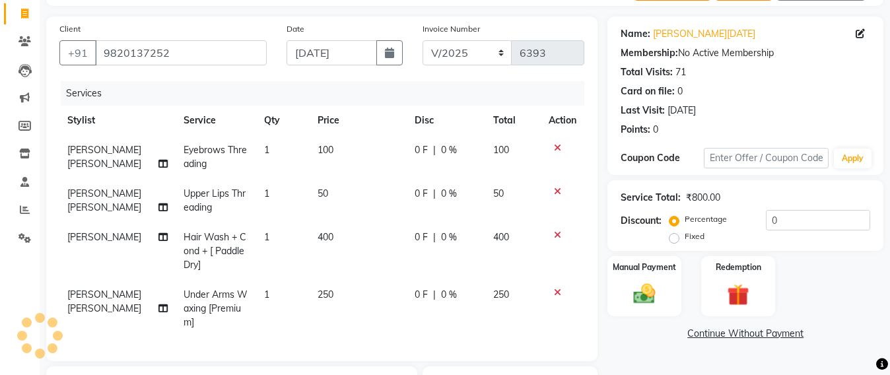
scroll to position [300, 0]
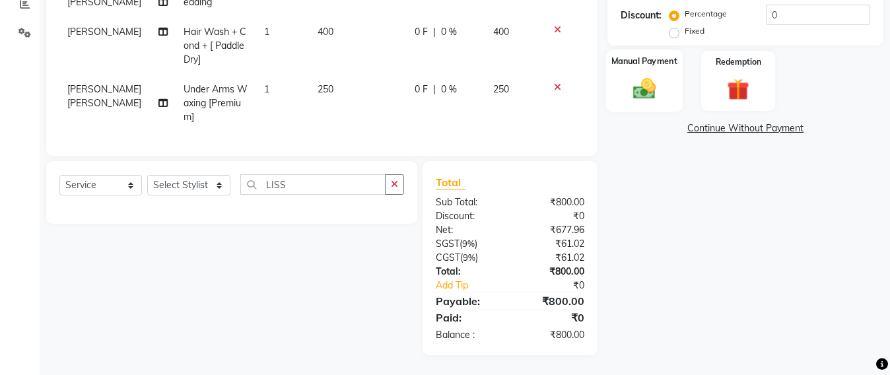
click at [655, 75] on img at bounding box center [644, 88] width 37 height 26
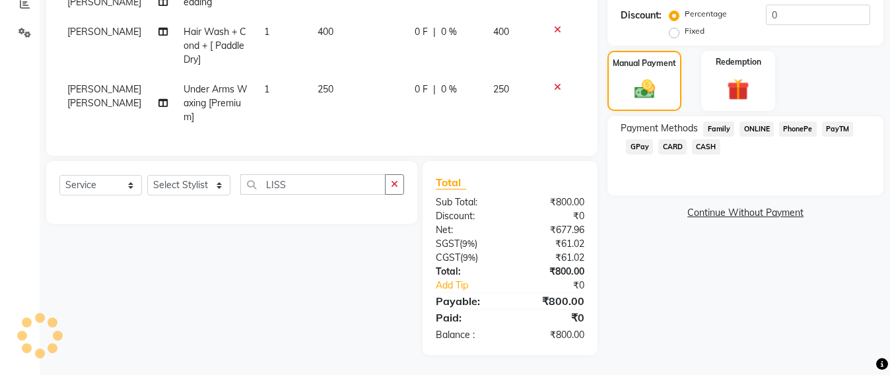
click at [694, 139] on span "CASH" at bounding box center [706, 146] width 28 height 15
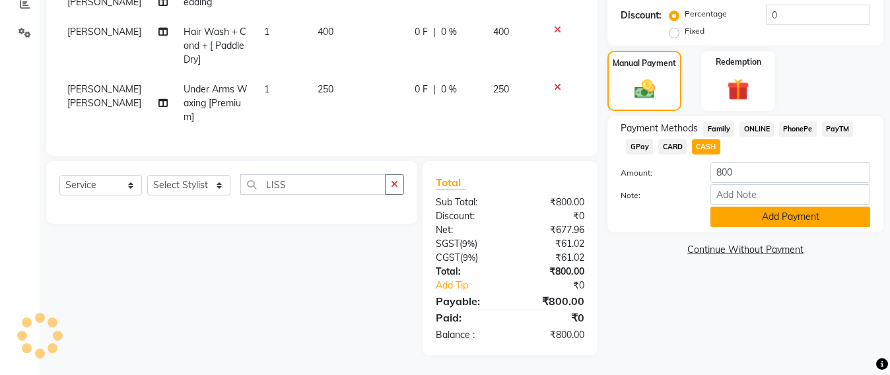
click at [736, 207] on button "Add Payment" at bounding box center [790, 217] width 160 height 20
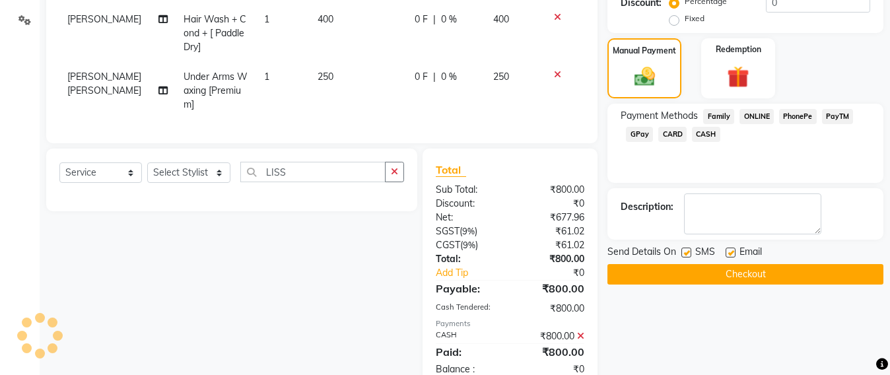
click at [730, 264] on button "Checkout" at bounding box center [745, 274] width 276 height 20
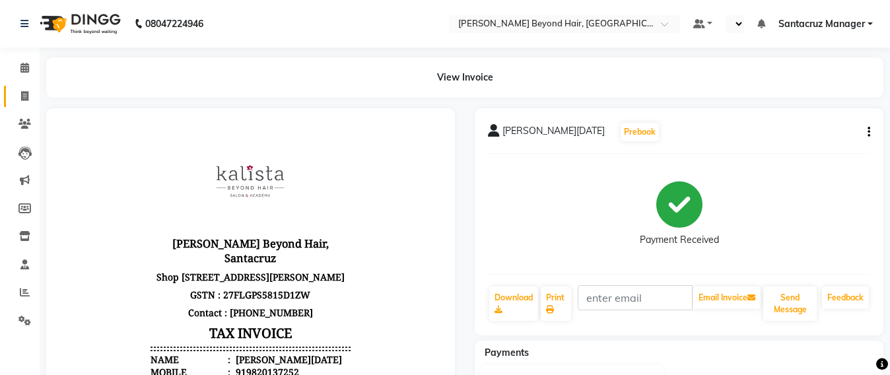
click at [13, 102] on link "Invoice" at bounding box center [20, 97] width 32 height 22
select select "service"
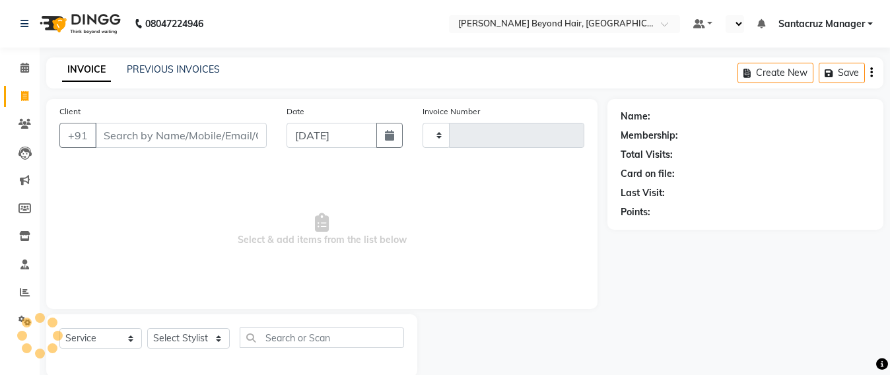
scroll to position [22, 0]
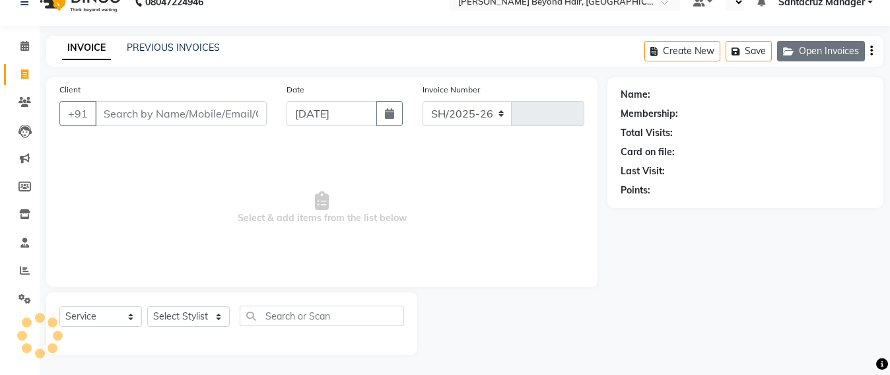
select select "6357"
type input "6394"
click at [812, 53] on button "Open Invoices" at bounding box center [821, 51] width 88 height 20
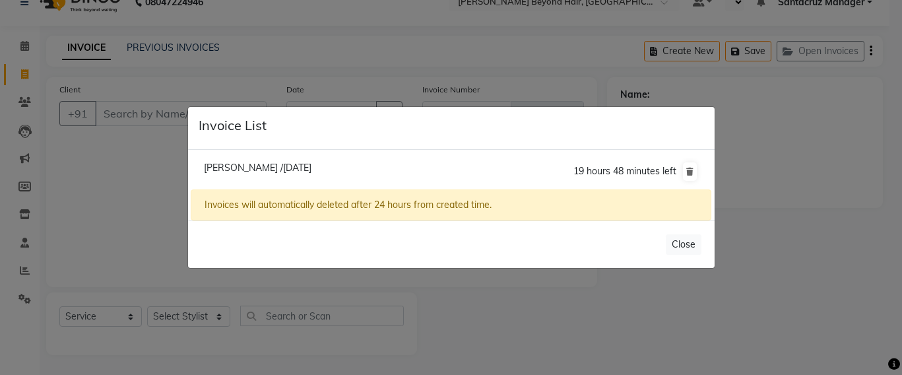
click at [257, 162] on span "[PERSON_NAME] /[DATE]" at bounding box center [258, 168] width 108 height 12
type input "9969413671"
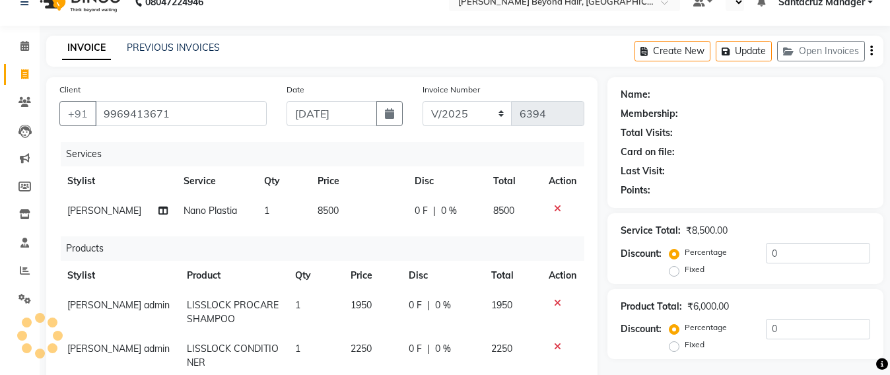
scroll to position [269, 0]
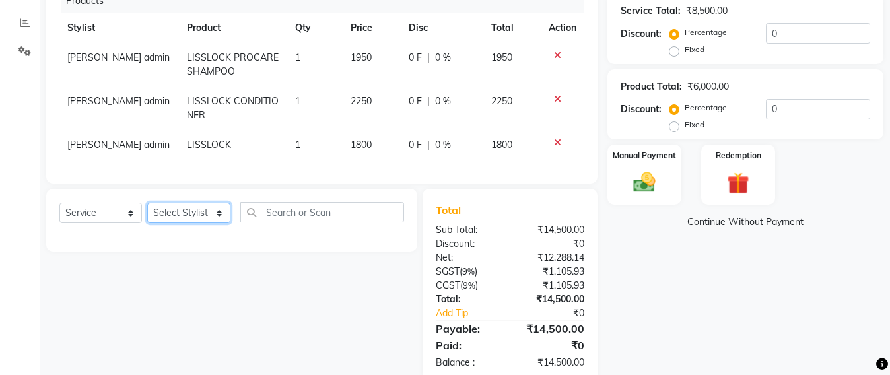
click at [193, 223] on select "Select Stylist Admin [PERSON_NAME] Sankat [PERSON_NAME] [PERSON_NAME] [PERSON_N…" at bounding box center [188, 213] width 83 height 20
click at [718, 304] on div "Name: [PERSON_NAME] Membership: No Active Membership Total Visits: Card on file…" at bounding box center [750, 106] width 286 height 553
click at [653, 183] on img at bounding box center [644, 183] width 37 height 26
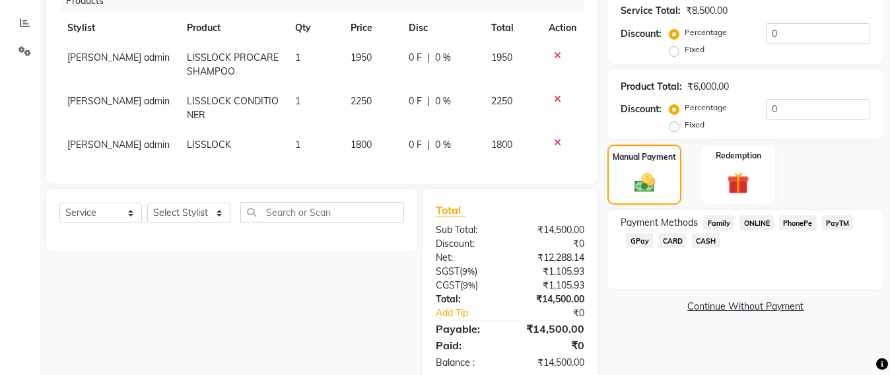
click at [633, 238] on span "GPay" at bounding box center [639, 240] width 27 height 15
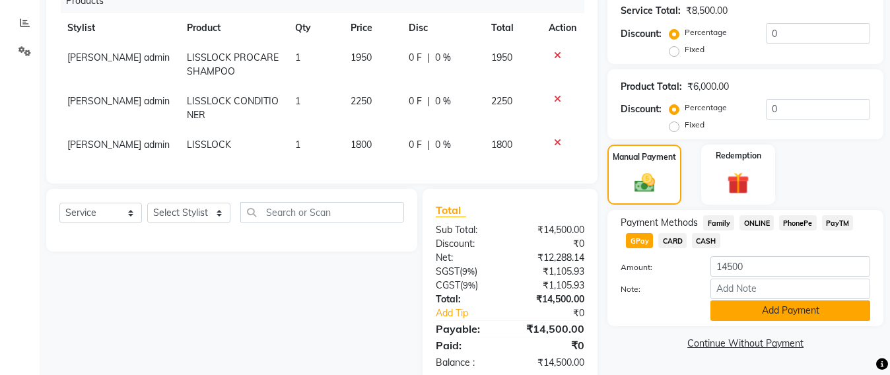
click at [783, 312] on button "Add Payment" at bounding box center [790, 310] width 160 height 20
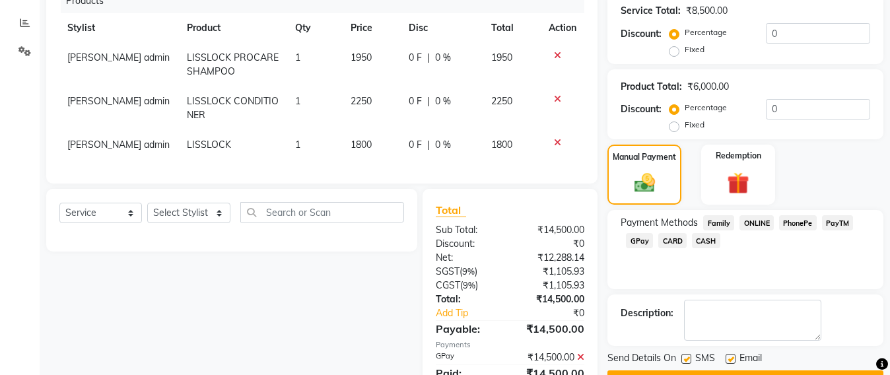
click at [754, 370] on button "Checkout" at bounding box center [745, 380] width 276 height 20
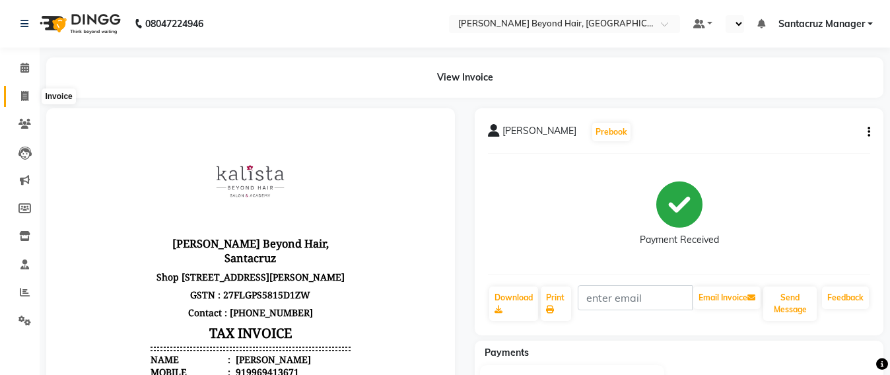
click at [27, 100] on span at bounding box center [24, 96] width 23 height 15
select select "service"
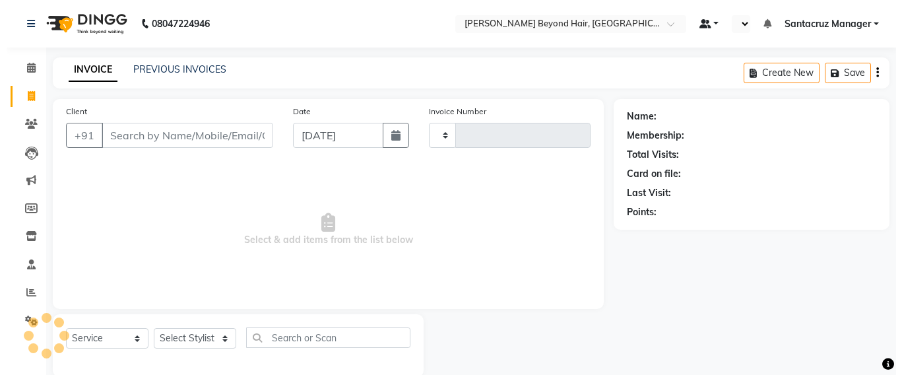
scroll to position [22, 0]
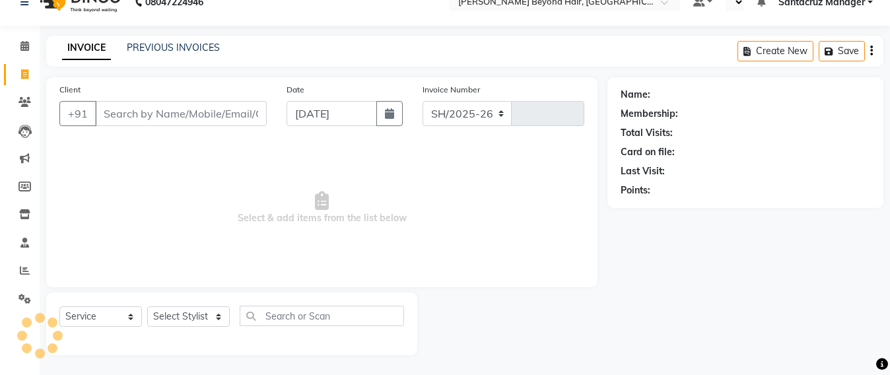
select select "6357"
type input "6395"
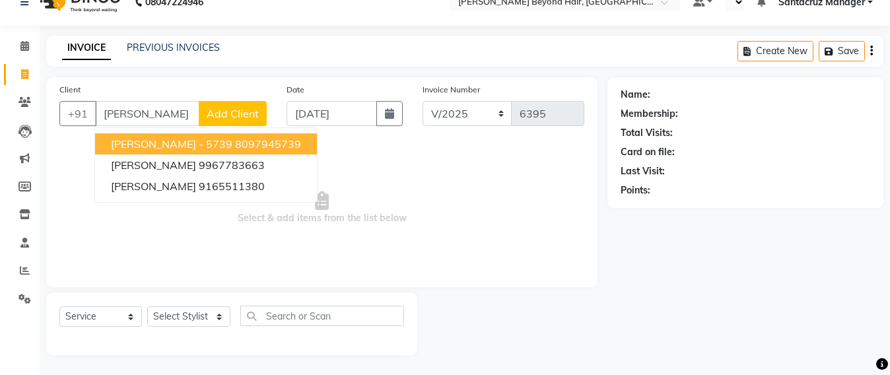
click at [235, 141] on ngb-highlight "8097945739" at bounding box center [268, 143] width 66 height 13
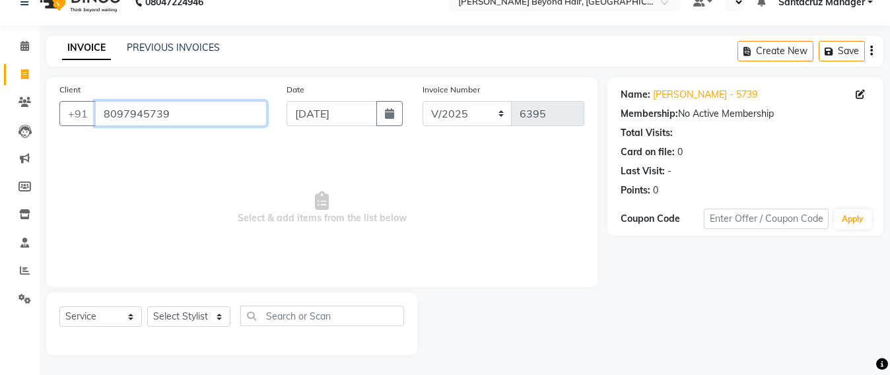
click at [175, 117] on input "8097945739" at bounding box center [181, 113] width 172 height 25
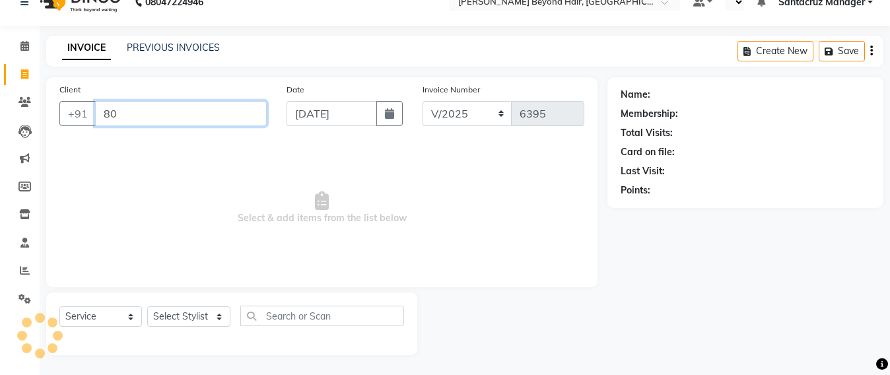
type input "8"
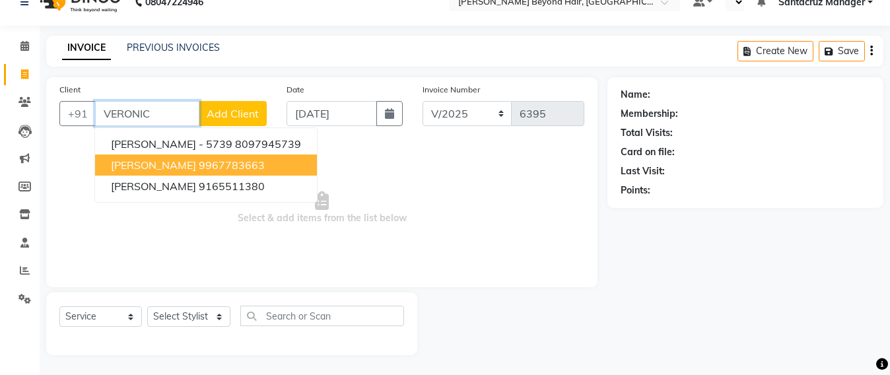
click at [159, 164] on span "[PERSON_NAME]" at bounding box center [153, 164] width 85 height 13
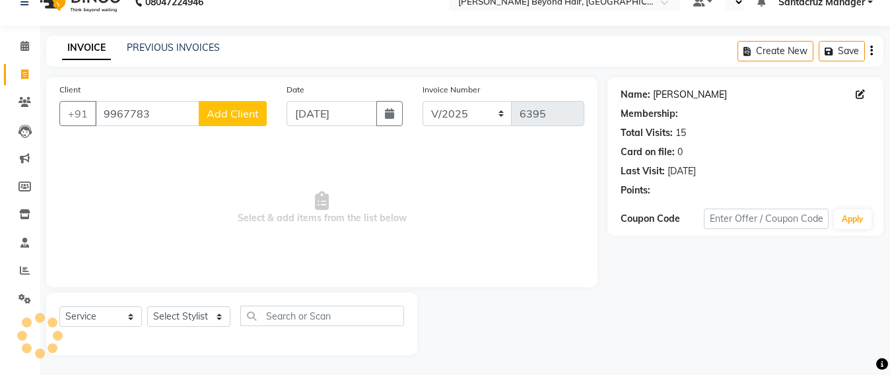
click at [662, 94] on link "[PERSON_NAME]" at bounding box center [690, 95] width 74 height 14
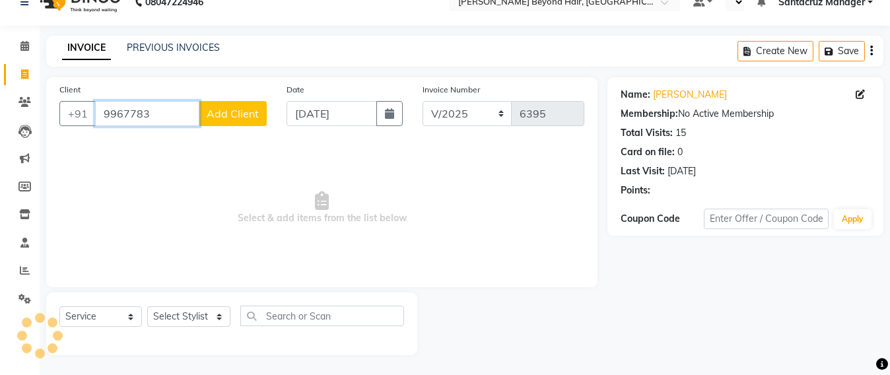
click at [159, 101] on input "9967783" at bounding box center [147, 113] width 104 height 25
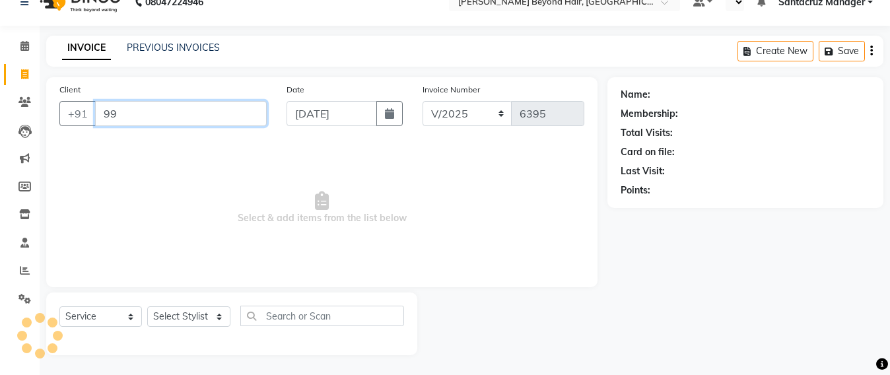
type input "9"
type input "V"
click at [131, 110] on input "Client" at bounding box center [181, 113] width 172 height 25
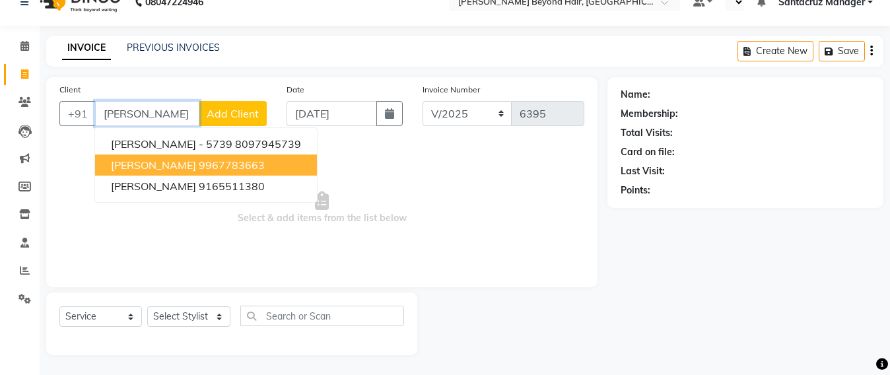
click at [199, 165] on ngb-highlight "9967783663" at bounding box center [232, 164] width 66 height 13
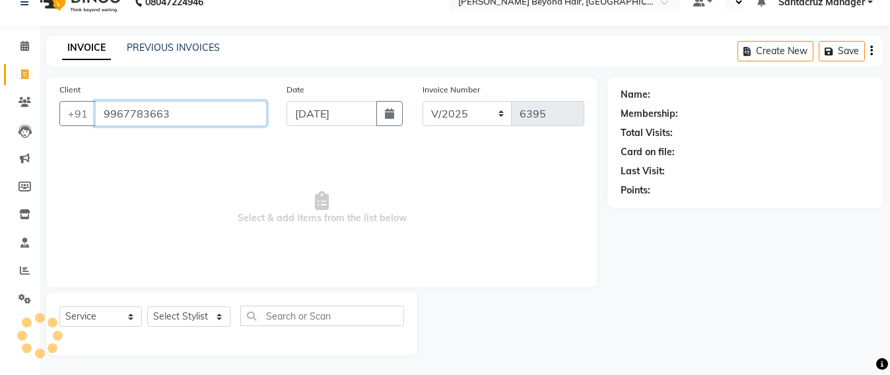
type input "9967783663"
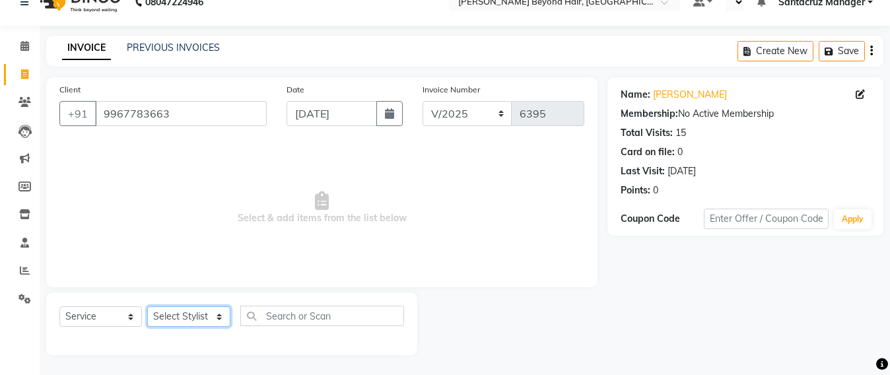
drag, startPoint x: 199, startPoint y: 322, endPoint x: 199, endPoint y: 311, distance: 11.2
click at [199, 322] on select "Select Stylist Admin [PERSON_NAME] Sankat [PERSON_NAME] [PERSON_NAME] [PERSON_N…" at bounding box center [188, 316] width 83 height 20
select select "86876"
click at [147, 306] on select "Select Stylist Admin [PERSON_NAME] Sankat [PERSON_NAME] [PERSON_NAME] [PERSON_N…" at bounding box center [188, 316] width 83 height 20
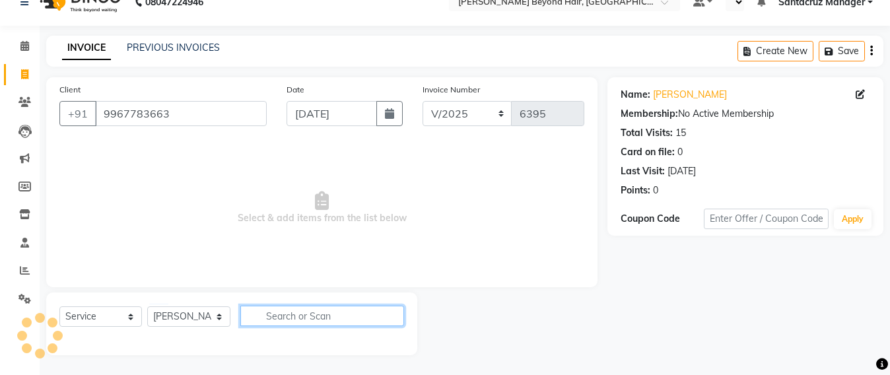
click at [267, 312] on input "text" at bounding box center [322, 316] width 164 height 20
click at [279, 308] on input "text" at bounding box center [322, 316] width 164 height 20
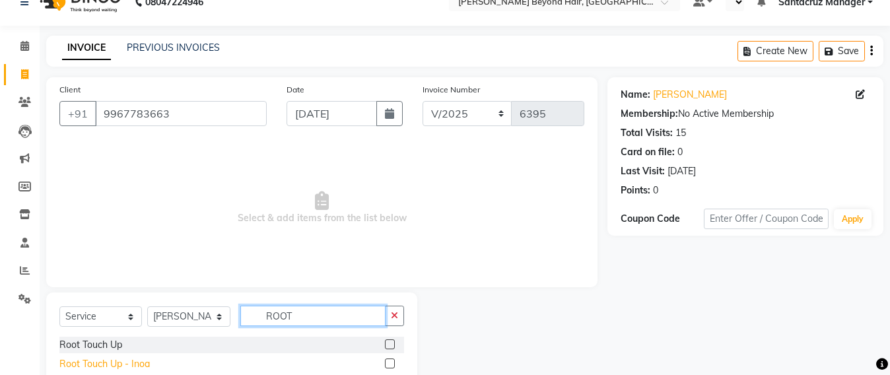
type input "ROOT"
click at [146, 362] on div "Root Touch Up - Inoa" at bounding box center [104, 364] width 90 height 14
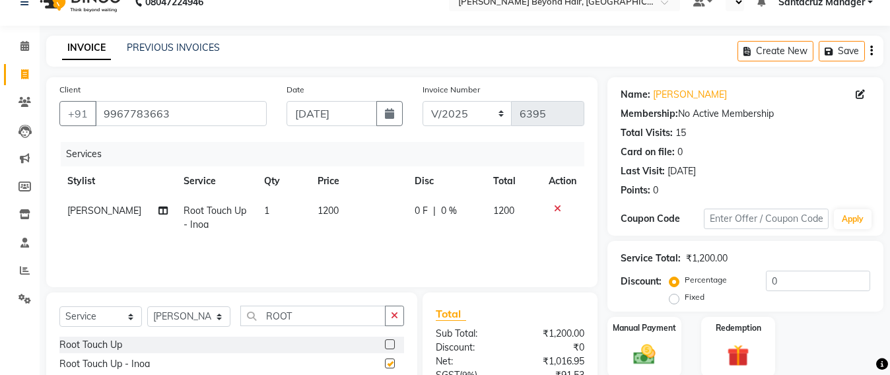
checkbox input "false"
click at [846, 53] on button "Save" at bounding box center [841, 51] width 46 height 20
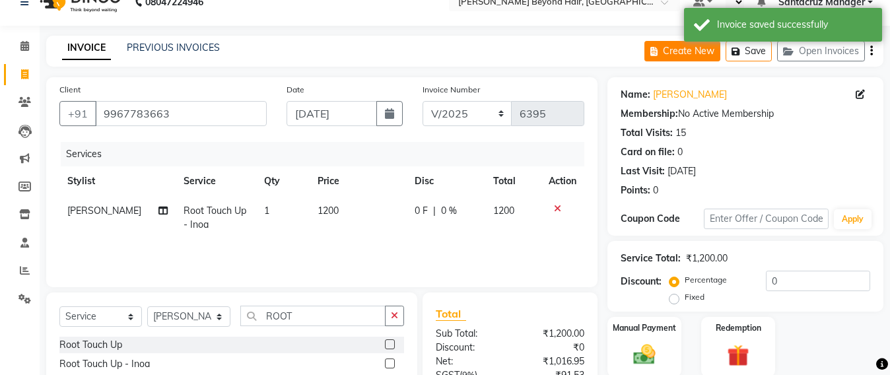
click at [692, 51] on button "Create New" at bounding box center [682, 51] width 76 height 20
select select "service"
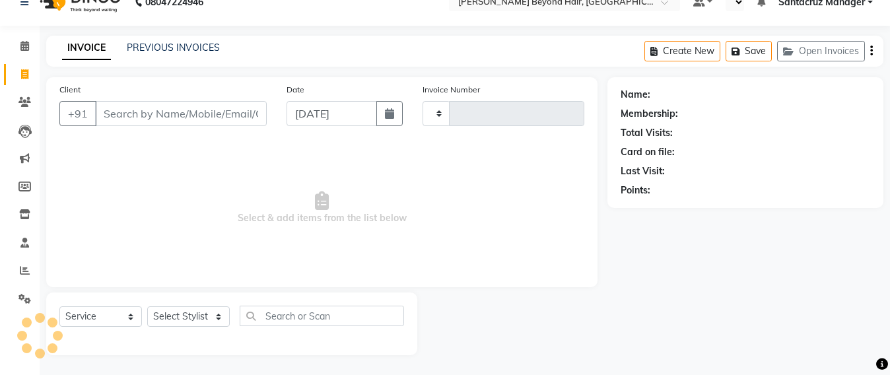
type input "6395"
select select "6357"
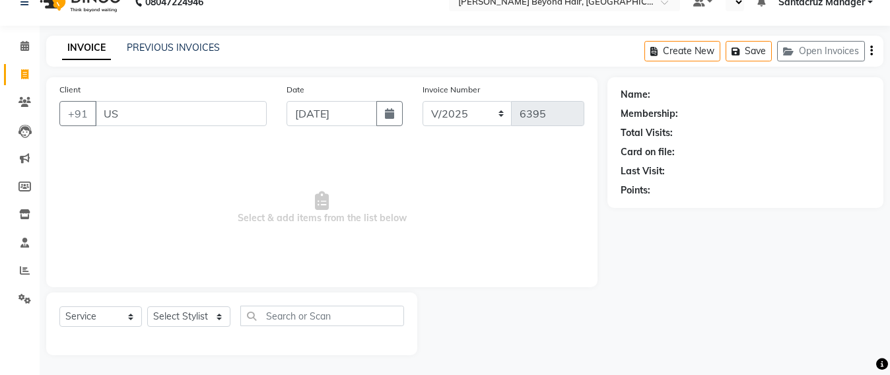
type input "U"
type input "9426483785"
click at [220, 111] on span "Add Client" at bounding box center [233, 113] width 52 height 13
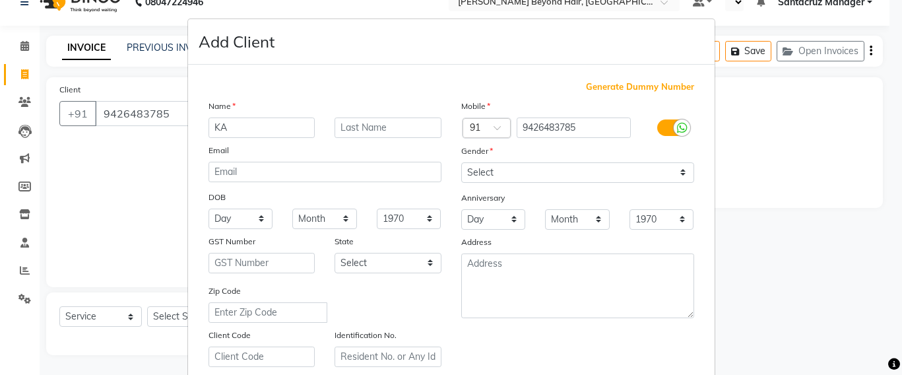
type input "K"
type input "USHA KARTIKA"
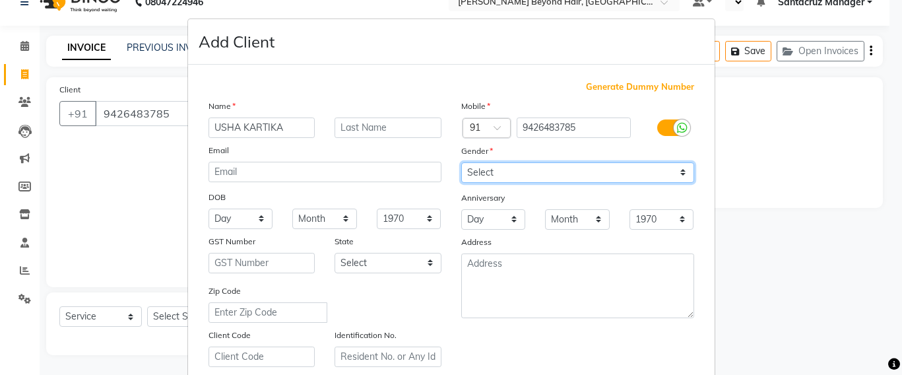
drag, startPoint x: 643, startPoint y: 176, endPoint x: 634, endPoint y: 180, distance: 9.2
click at [643, 176] on select "Select [DEMOGRAPHIC_DATA] [DEMOGRAPHIC_DATA] Other Prefer Not To Say" at bounding box center [577, 172] width 233 height 20
select select "[DEMOGRAPHIC_DATA]"
click at [461, 162] on select "Select [DEMOGRAPHIC_DATA] [DEMOGRAPHIC_DATA] Other Prefer Not To Say" at bounding box center [577, 172] width 233 height 20
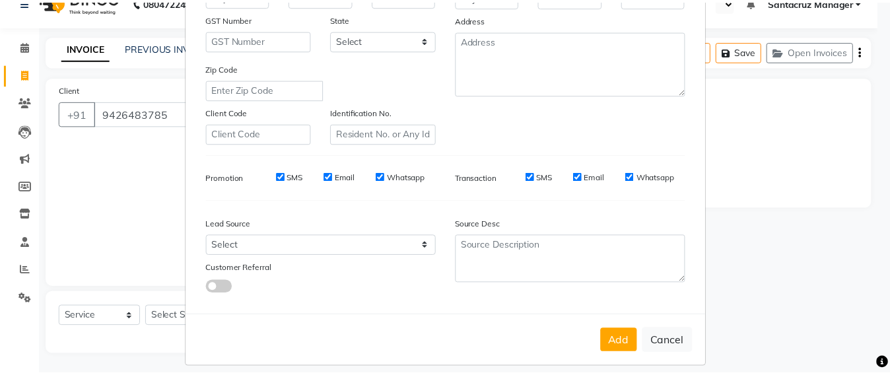
scroll to position [234, 0]
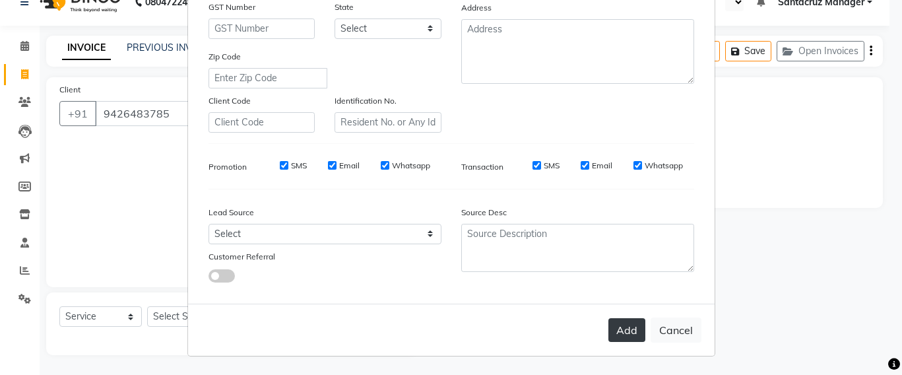
click at [616, 326] on button "Add" at bounding box center [627, 330] width 37 height 24
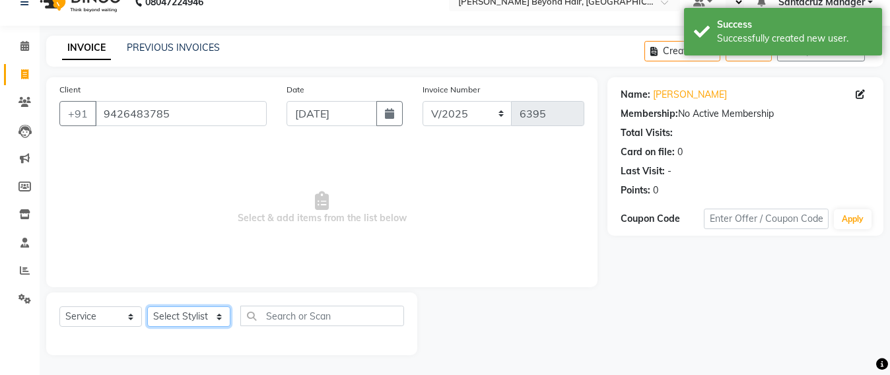
drag, startPoint x: 197, startPoint y: 320, endPoint x: 191, endPoint y: 307, distance: 14.5
click at [197, 320] on select "Select Stylist Admin [PERSON_NAME] Sankat [PERSON_NAME] [PERSON_NAME] [PERSON_N…" at bounding box center [188, 316] width 83 height 20
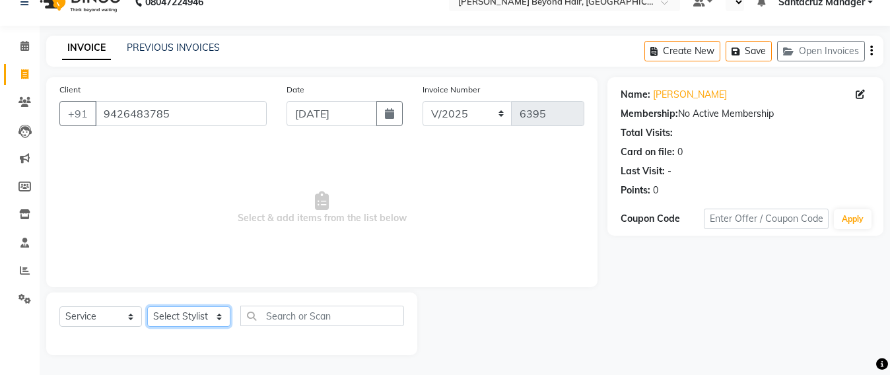
select select "59106"
click at [147, 306] on select "Select Stylist Admin [PERSON_NAME] Sankat [PERSON_NAME] [PERSON_NAME] [PERSON_N…" at bounding box center [188, 316] width 83 height 20
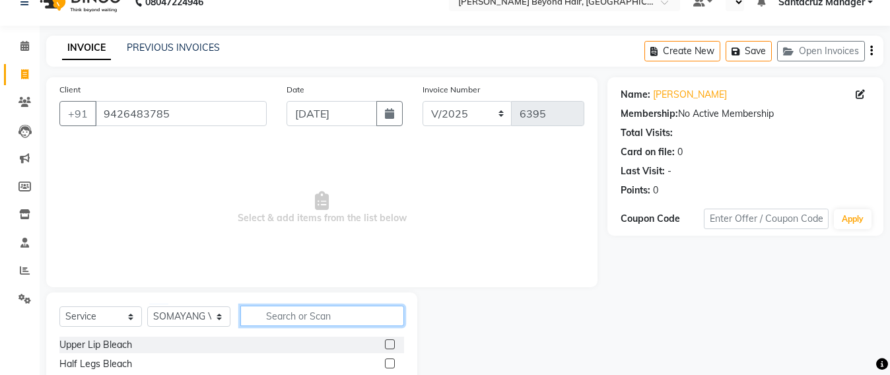
click at [289, 323] on input "text" at bounding box center [322, 316] width 164 height 20
type input "WASH"
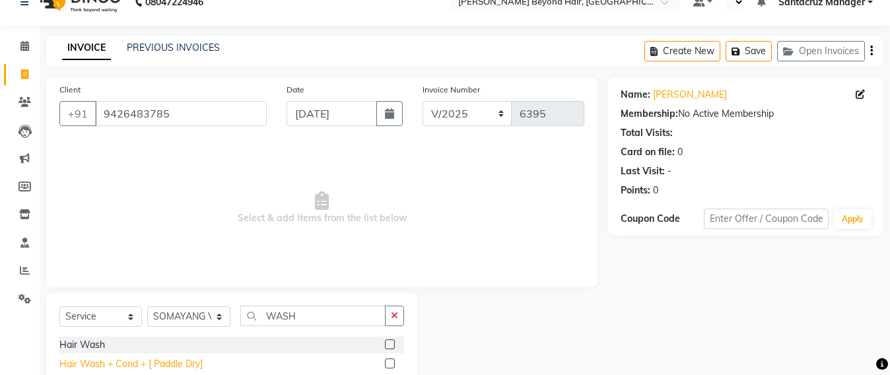
click at [151, 358] on div "Hair Wash + Cond + [ Paddle Dry]" at bounding box center [130, 364] width 143 height 14
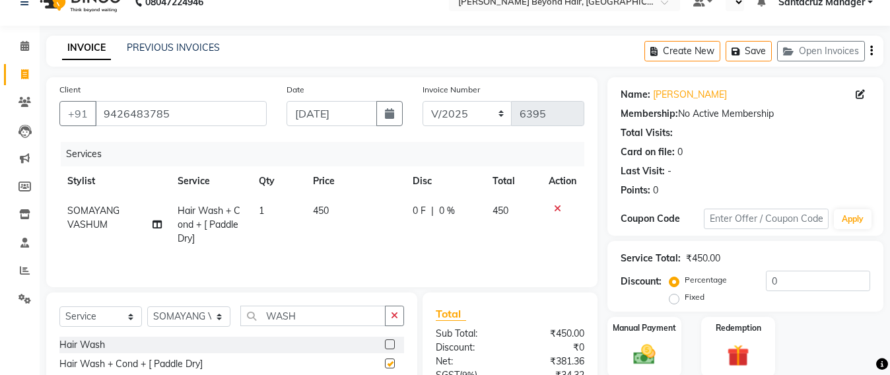
checkbox input "false"
click at [300, 309] on input "WASH" at bounding box center [312, 316] width 145 height 20
type input "W"
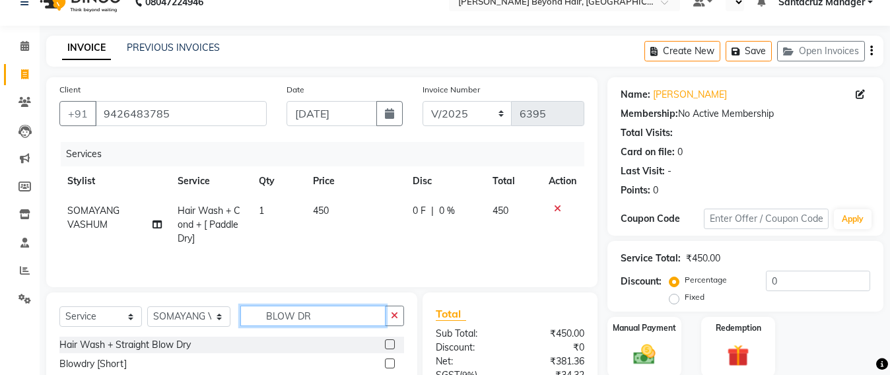
scroll to position [104, 0]
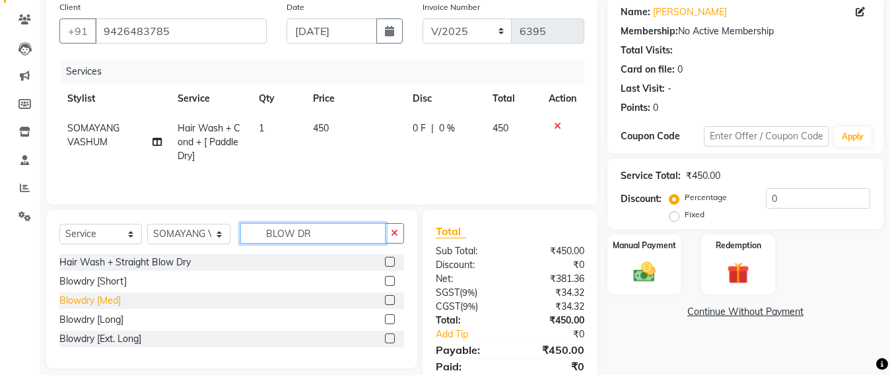
type input "BLOW DR"
click at [98, 308] on div "Blowdry [Med]" at bounding box center [89, 301] width 61 height 14
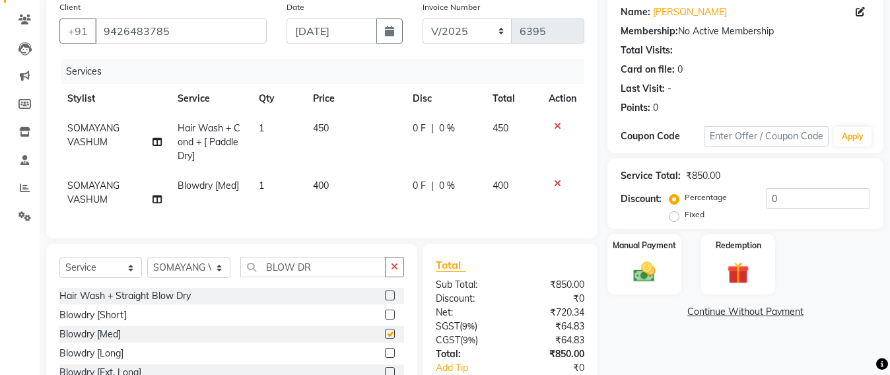
checkbox input "false"
click at [340, 186] on td "400" at bounding box center [355, 193] width 100 height 44
select select "59106"
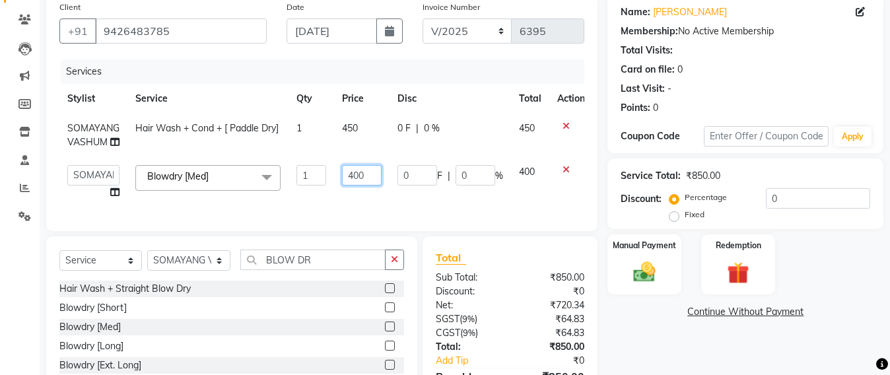
click at [374, 177] on input "400" at bounding box center [362, 175] width 40 height 20
type input "4"
type input "550"
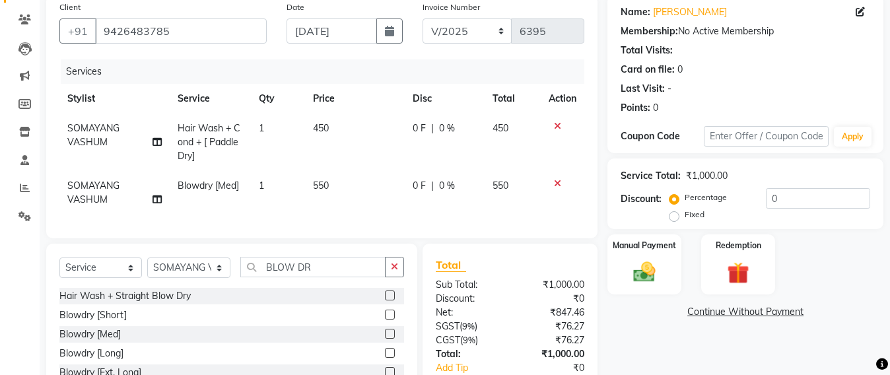
click at [364, 189] on td "550" at bounding box center [355, 193] width 100 height 44
select select "59106"
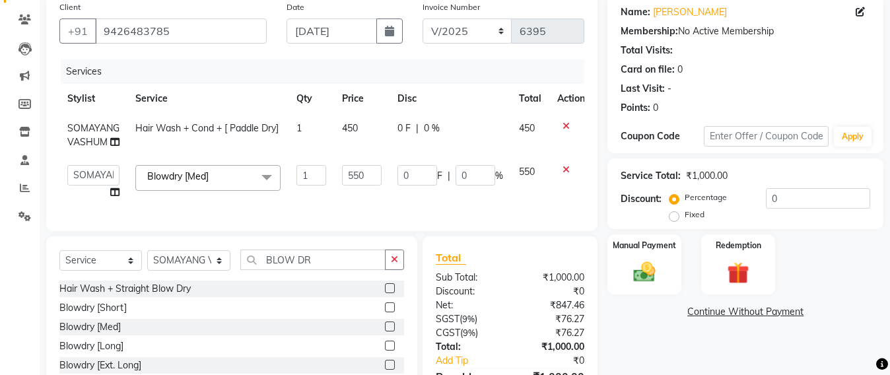
scroll to position [0, 0]
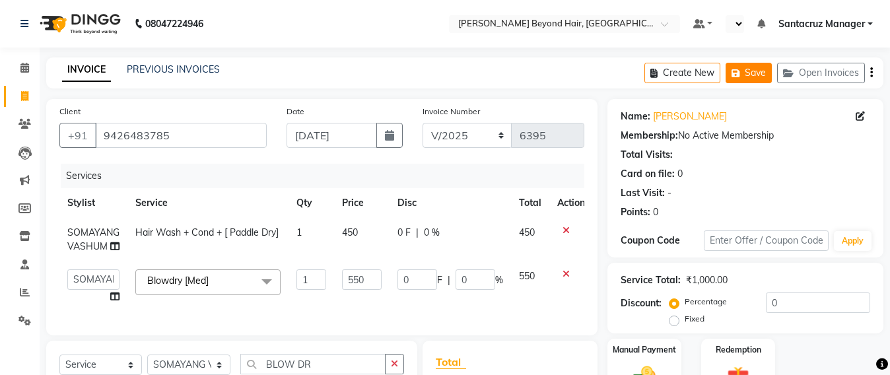
click at [746, 67] on button "Save" at bounding box center [748, 73] width 46 height 20
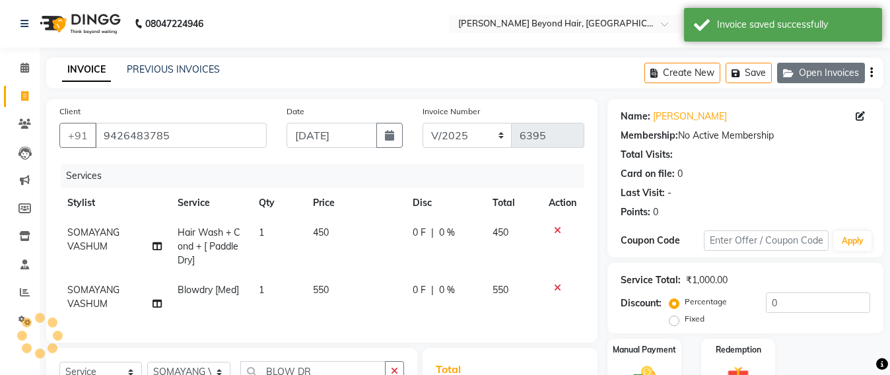
click at [826, 73] on button "Open Invoices" at bounding box center [821, 73] width 88 height 20
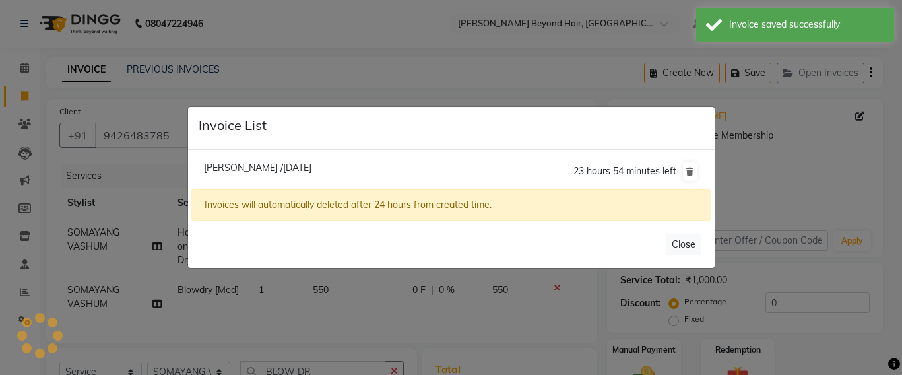
click at [397, 51] on ngb-modal-window "Invoice List [PERSON_NAME] /[DATE] 23 hours 54 minutes left Invoices will autom…" at bounding box center [451, 187] width 902 height 375
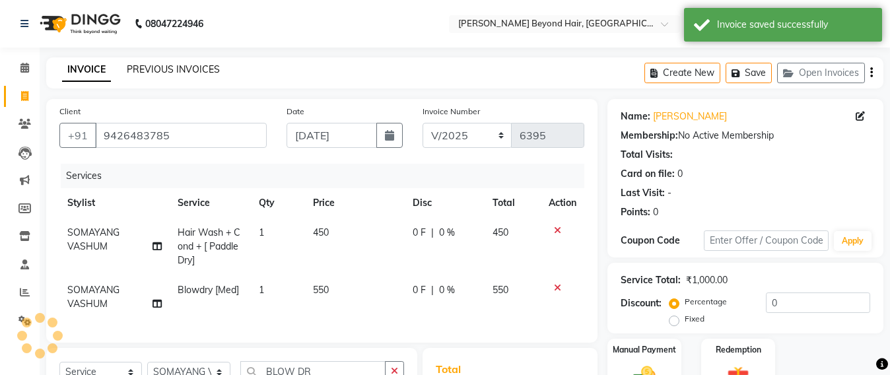
click at [193, 69] on link "PREVIOUS INVOICES" at bounding box center [173, 69] width 93 height 12
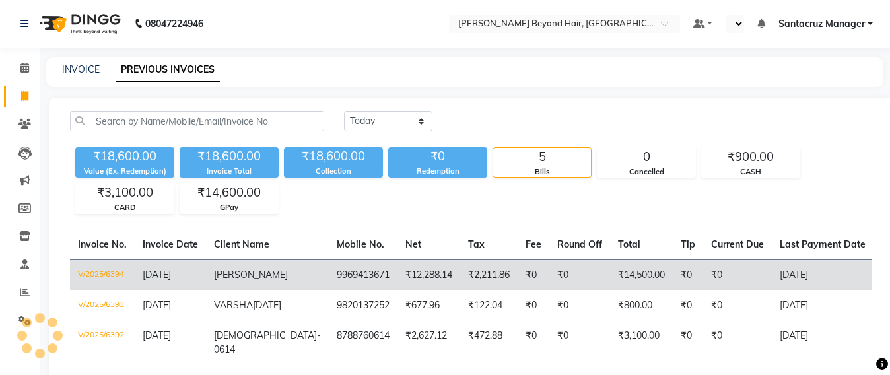
scroll to position [83, 0]
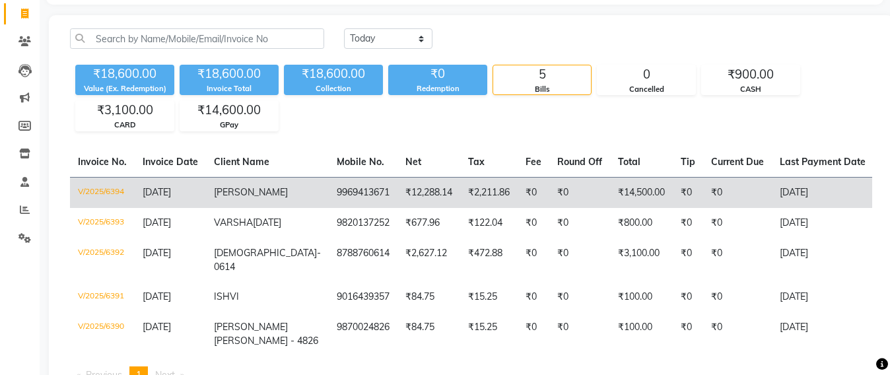
click at [397, 193] on td "₹12,288.14" at bounding box center [428, 192] width 63 height 31
